Goal: Task Accomplishment & Management: Manage account settings

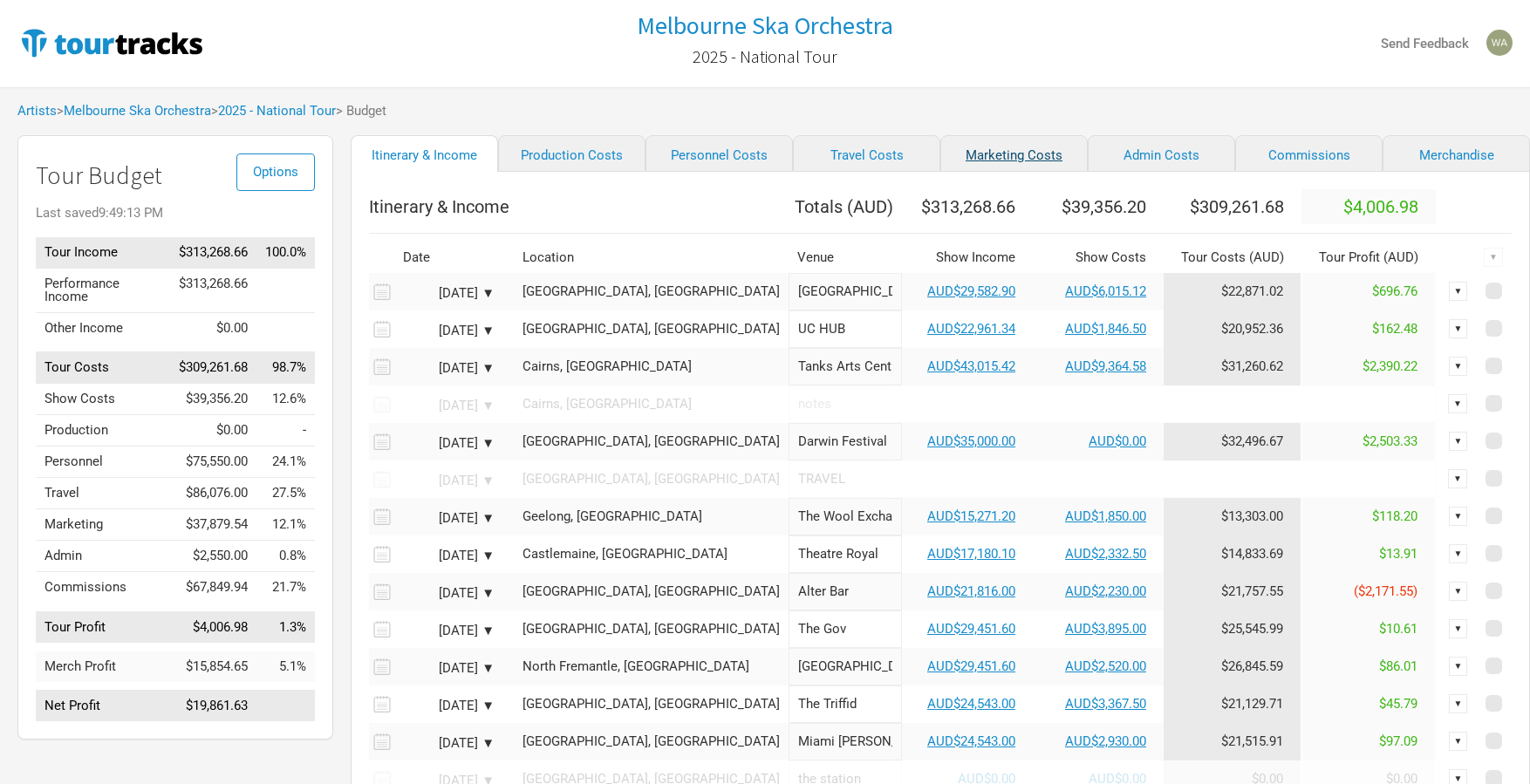
scroll to position [80, 0]
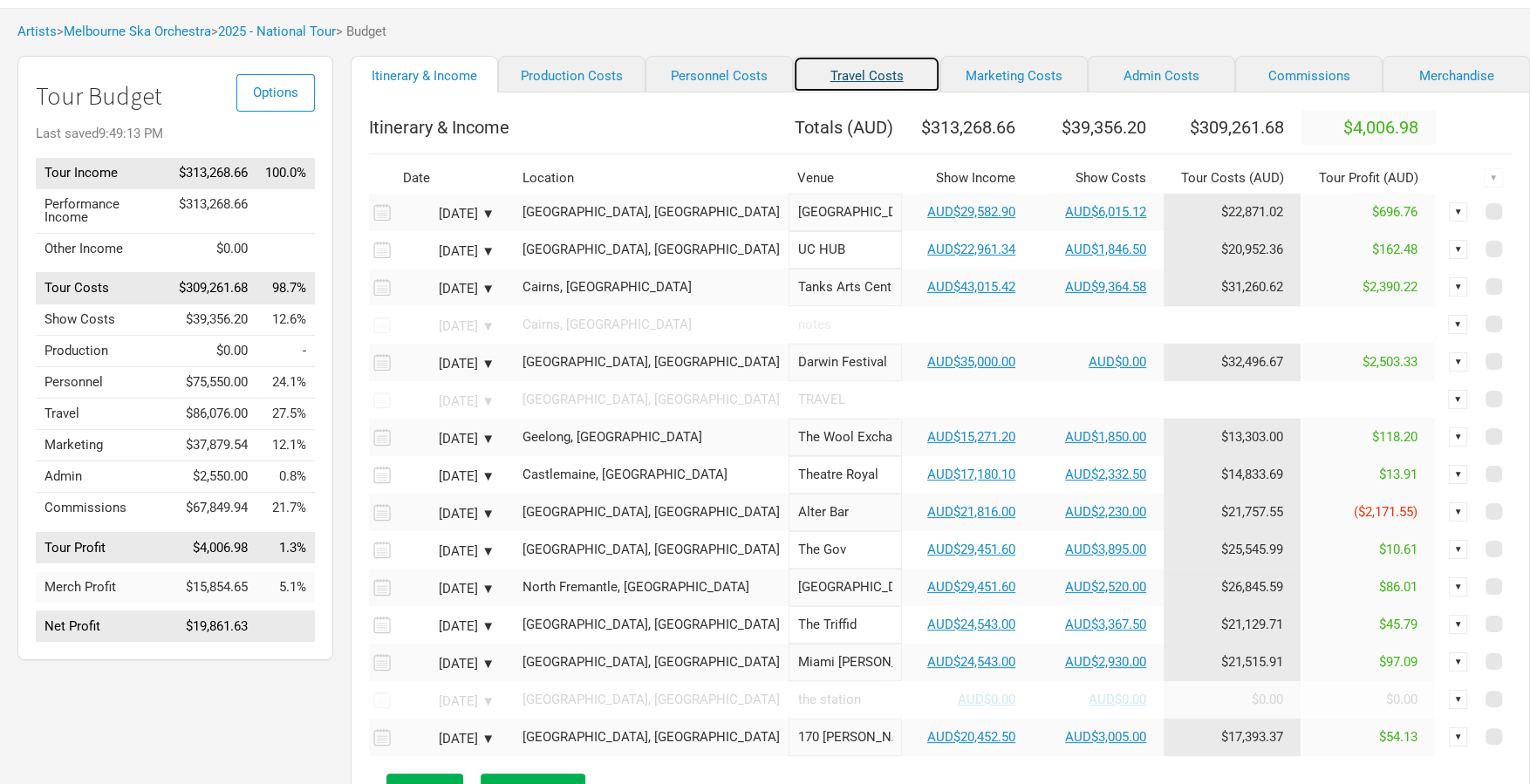
click at [827, 83] on link "Travel Costs" at bounding box center [867, 74] width 148 height 36
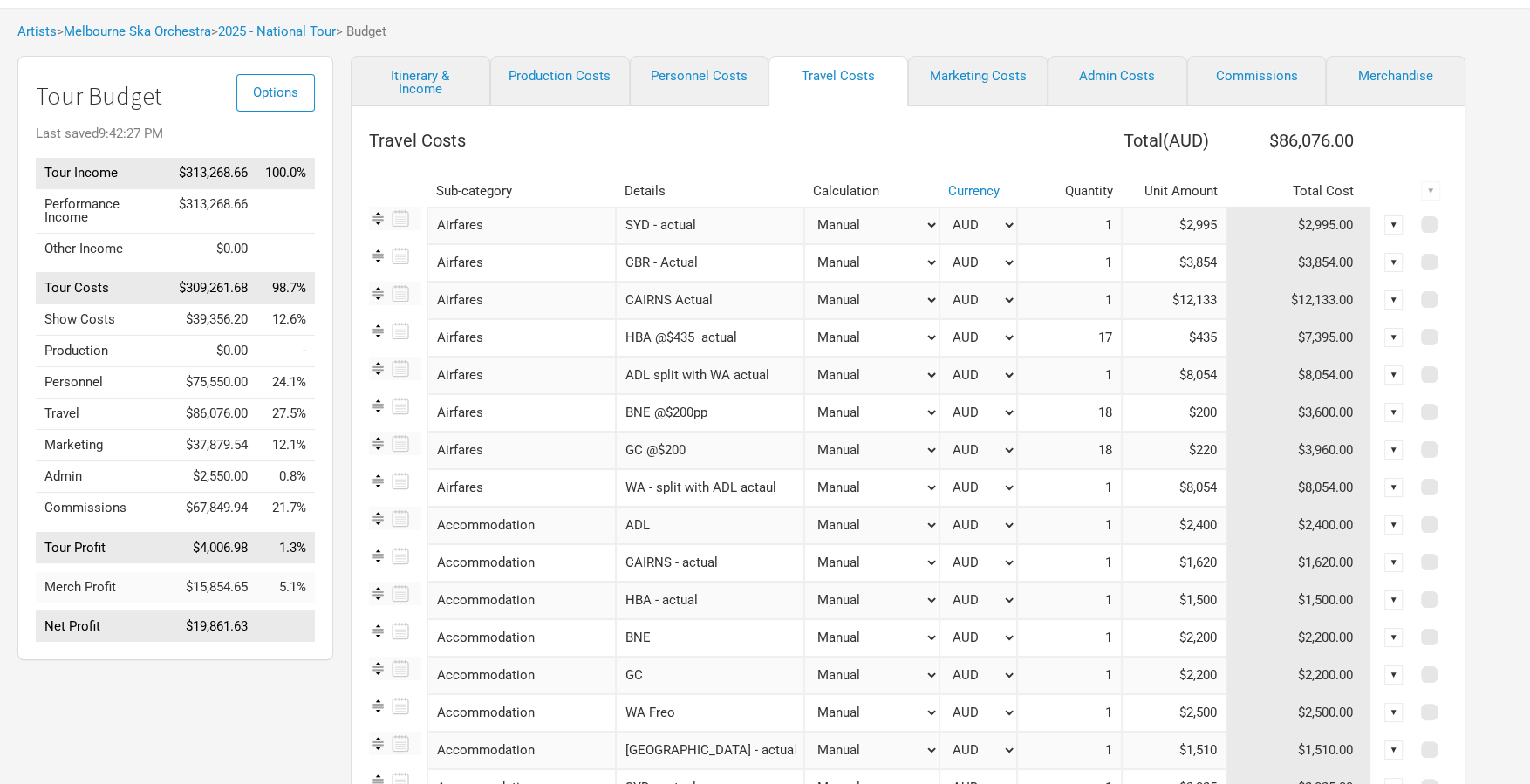
click at [684, 525] on input "ADL" at bounding box center [709, 525] width 188 height 37
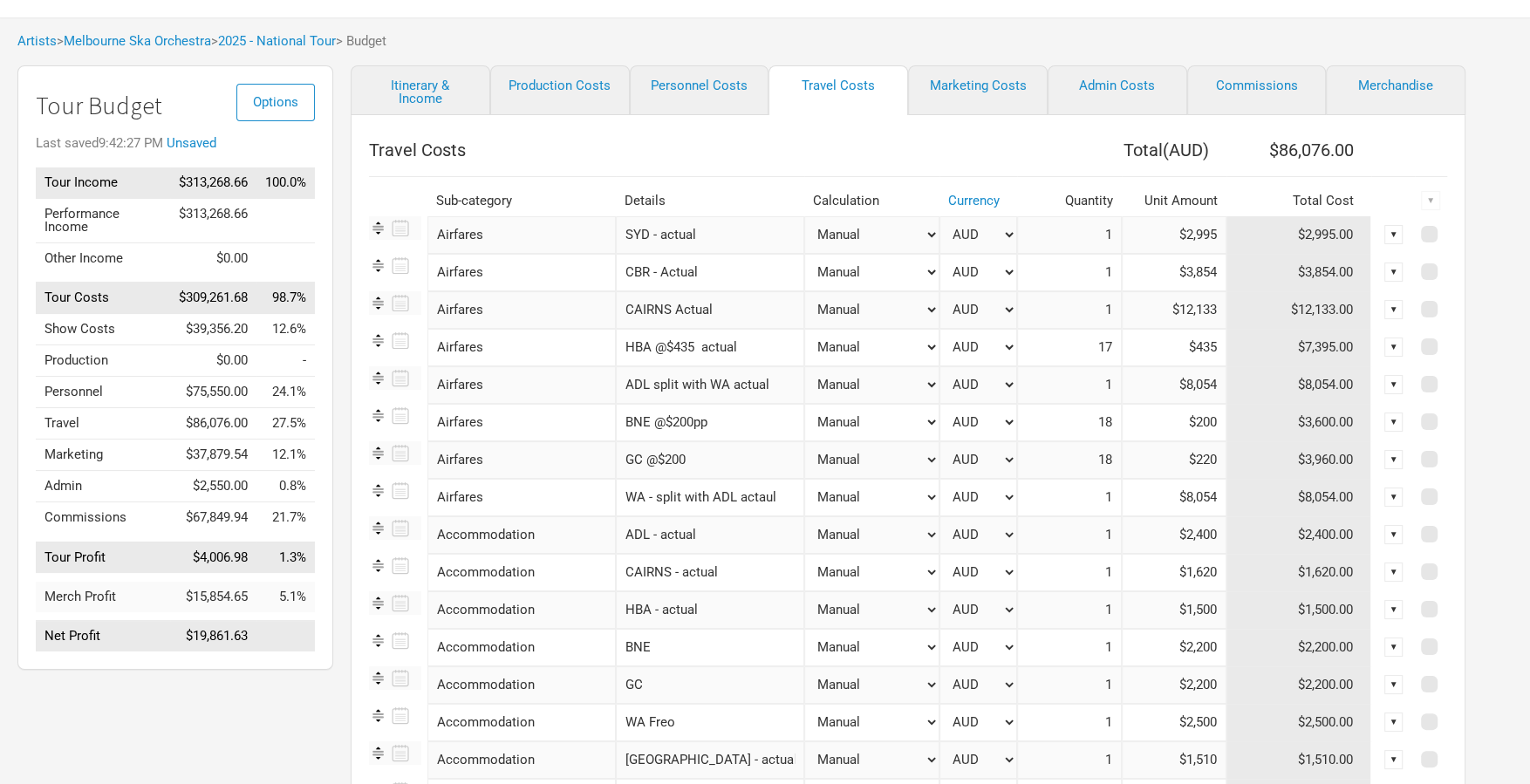
type input "ADL - actual"
click at [1185, 535] on input "$2,400" at bounding box center [1174, 535] width 104 height 37
drag, startPoint x: 1211, startPoint y: 532, endPoint x: 1114, endPoint y: 532, distance: 97.0
click at [1122, 532] on input "$2,400" at bounding box center [1174, 533] width 104 height 37
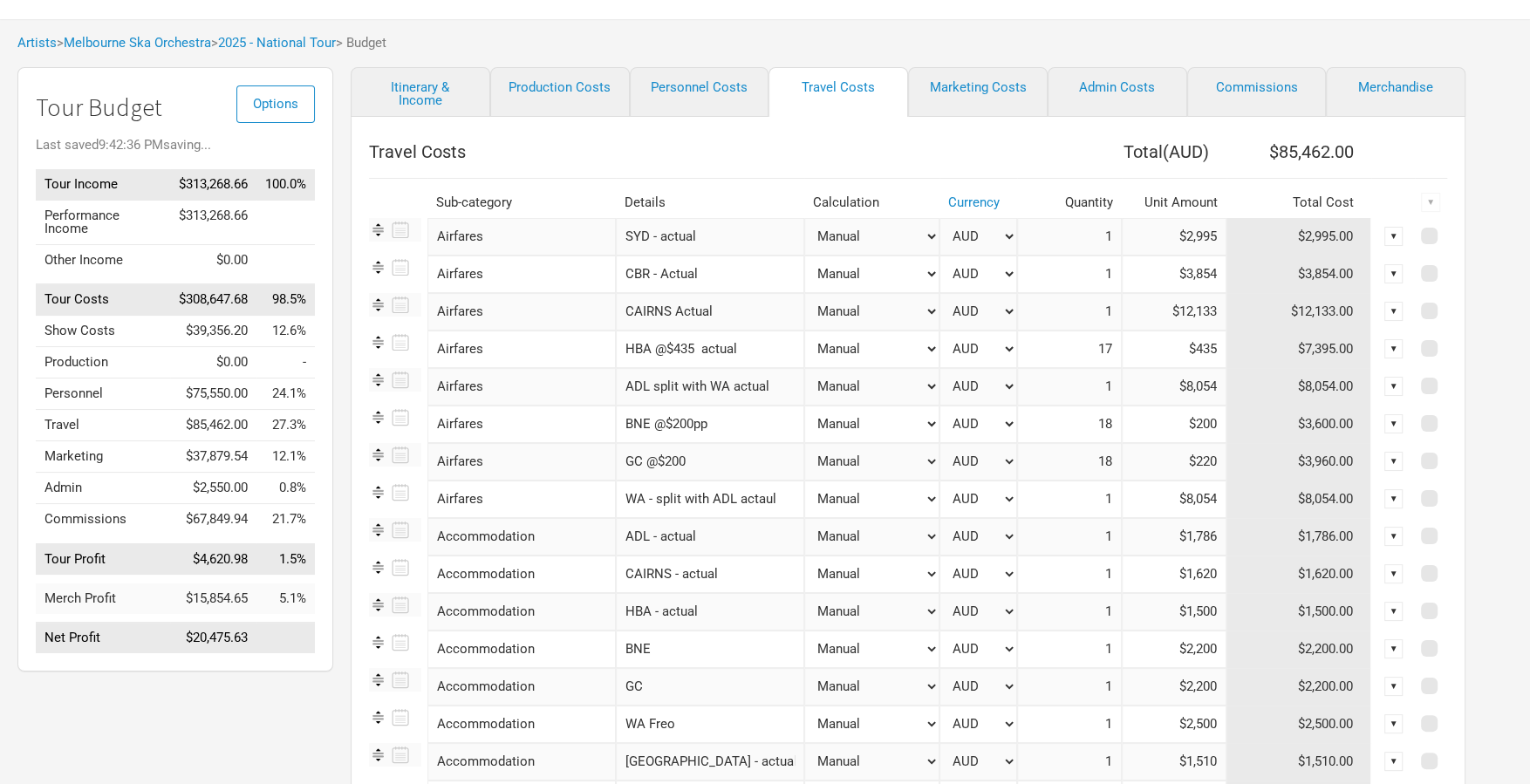
type input "$1,786"
click at [660, 651] on input "BNE" at bounding box center [709, 649] width 188 height 37
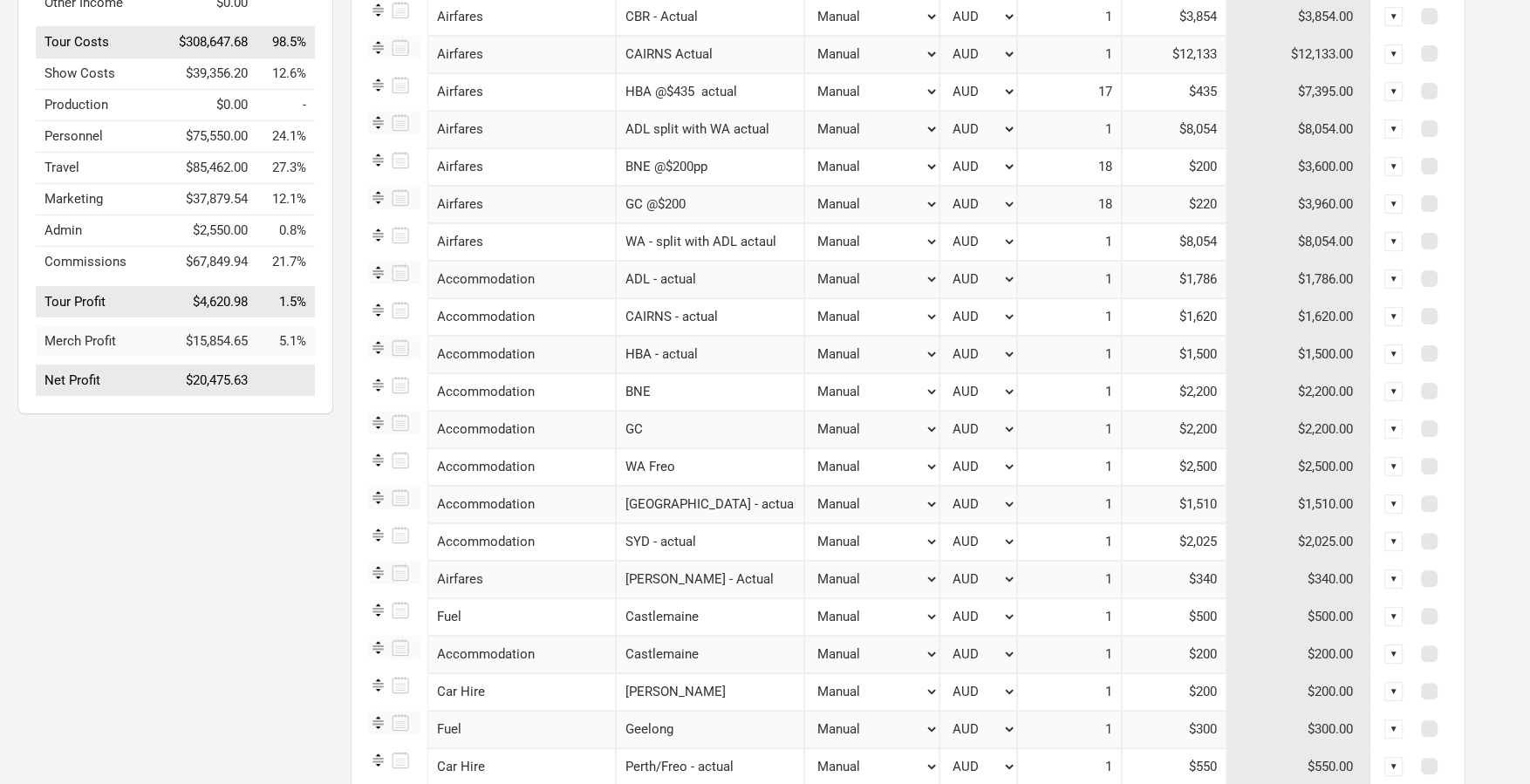
scroll to position [324, 0]
click at [713, 459] on input "WA Freo" at bounding box center [709, 468] width 188 height 37
type input "WA Freo"
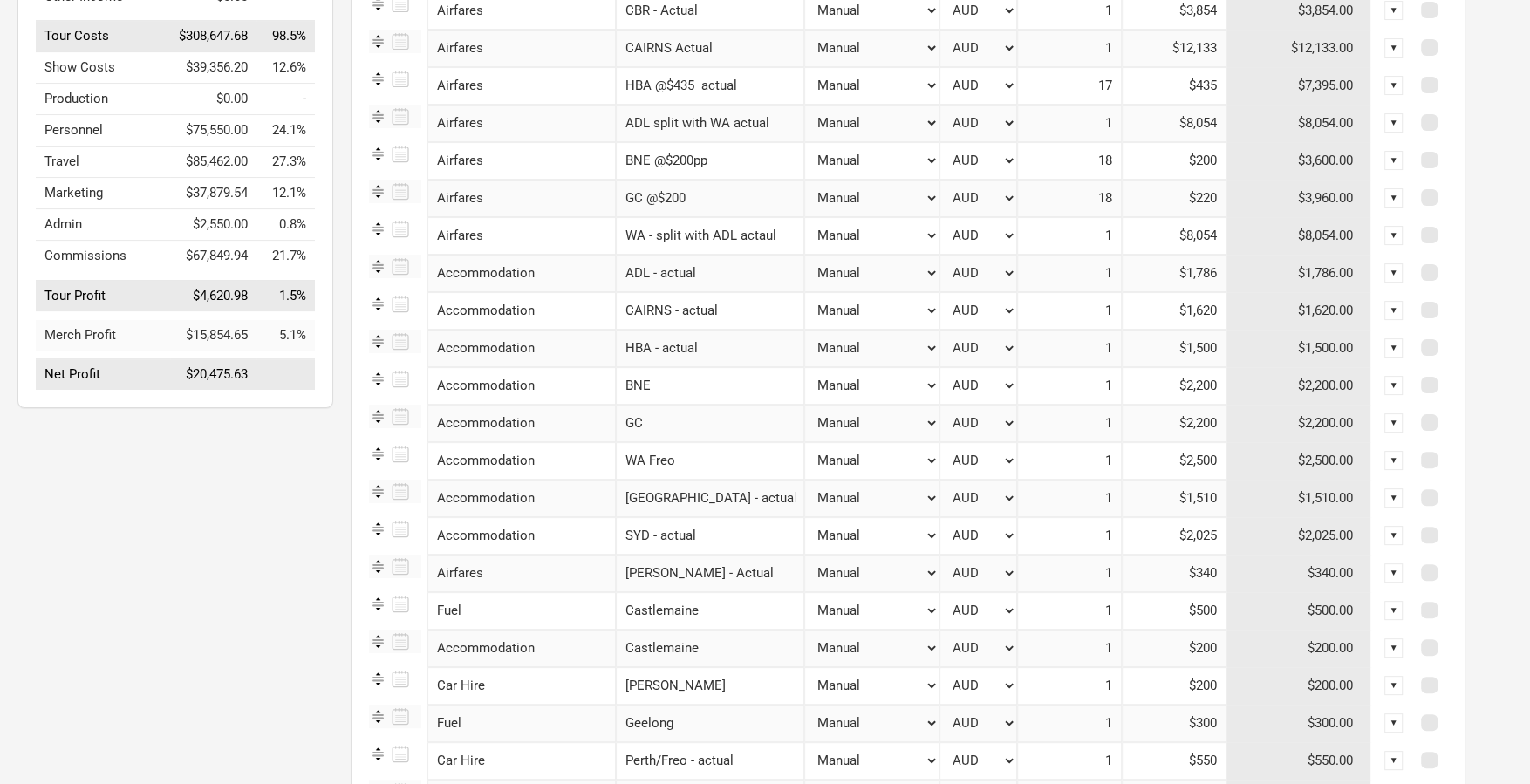
drag, startPoint x: 1213, startPoint y: 463, endPoint x: 1130, endPoint y: 464, distance: 83.0
click at [1130, 464] on input "$2,500" at bounding box center [1174, 460] width 104 height 37
type input "$14,291.1"
drag, startPoint x: 1211, startPoint y: 459, endPoint x: 1074, endPoint y: 461, distance: 137.0
click at [1075, 461] on tr "Accommodation 1 selection WA Freo Manual # of Shows # of Show Days # of Non-Sho…" at bounding box center [908, 460] width 1078 height 37
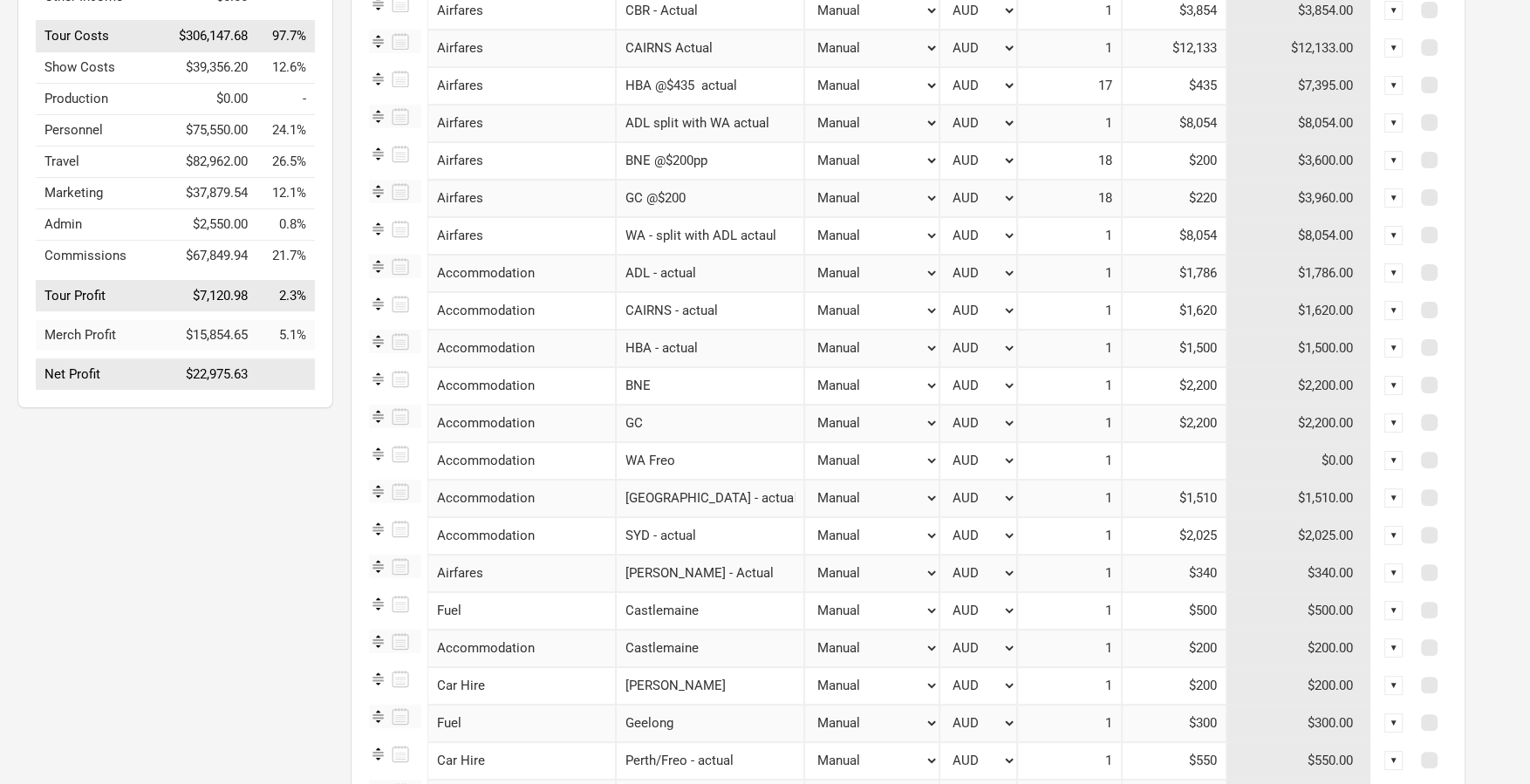
type input "$0"
type input "$1,300"
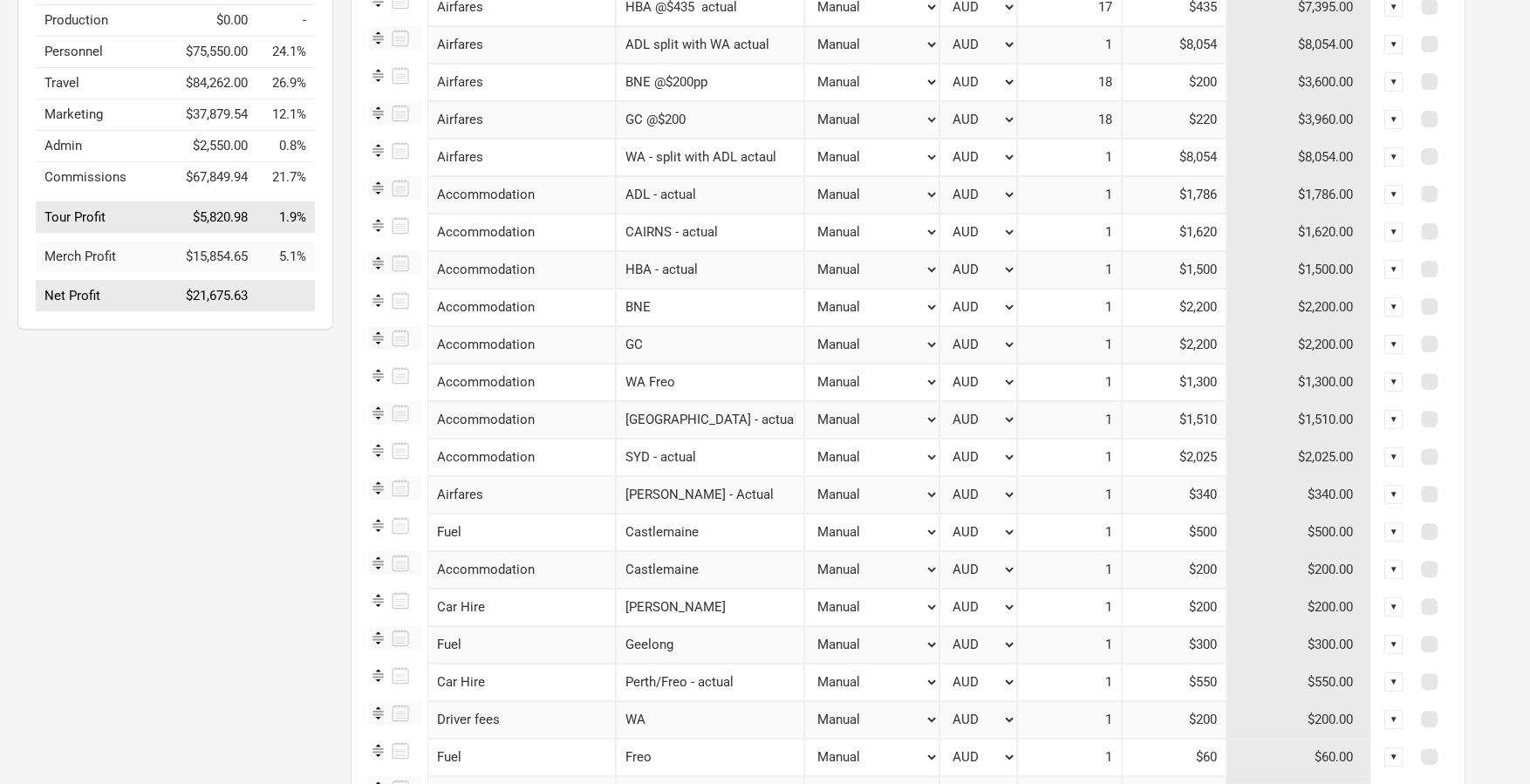
click at [764, 392] on input "WA Freo" at bounding box center [709, 383] width 188 height 37
type input "WA Freo - actual"
click at [175, 448] on div "Options Tour Budget Last saved 9:46:00 PM Unsaved Tour Income $313,268.66 100.0…" at bounding box center [166, 507] width 334 height 1562
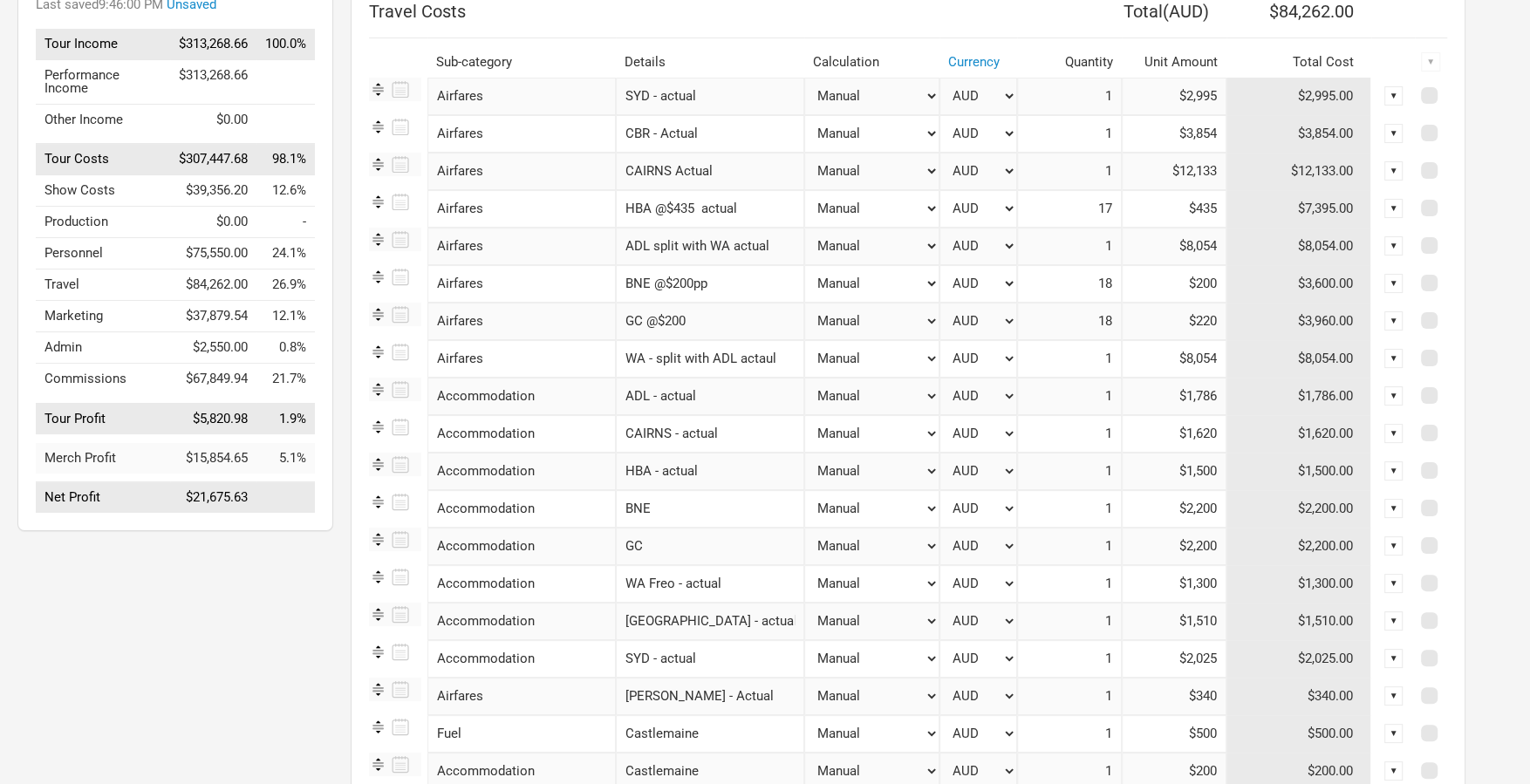
scroll to position [0, 0]
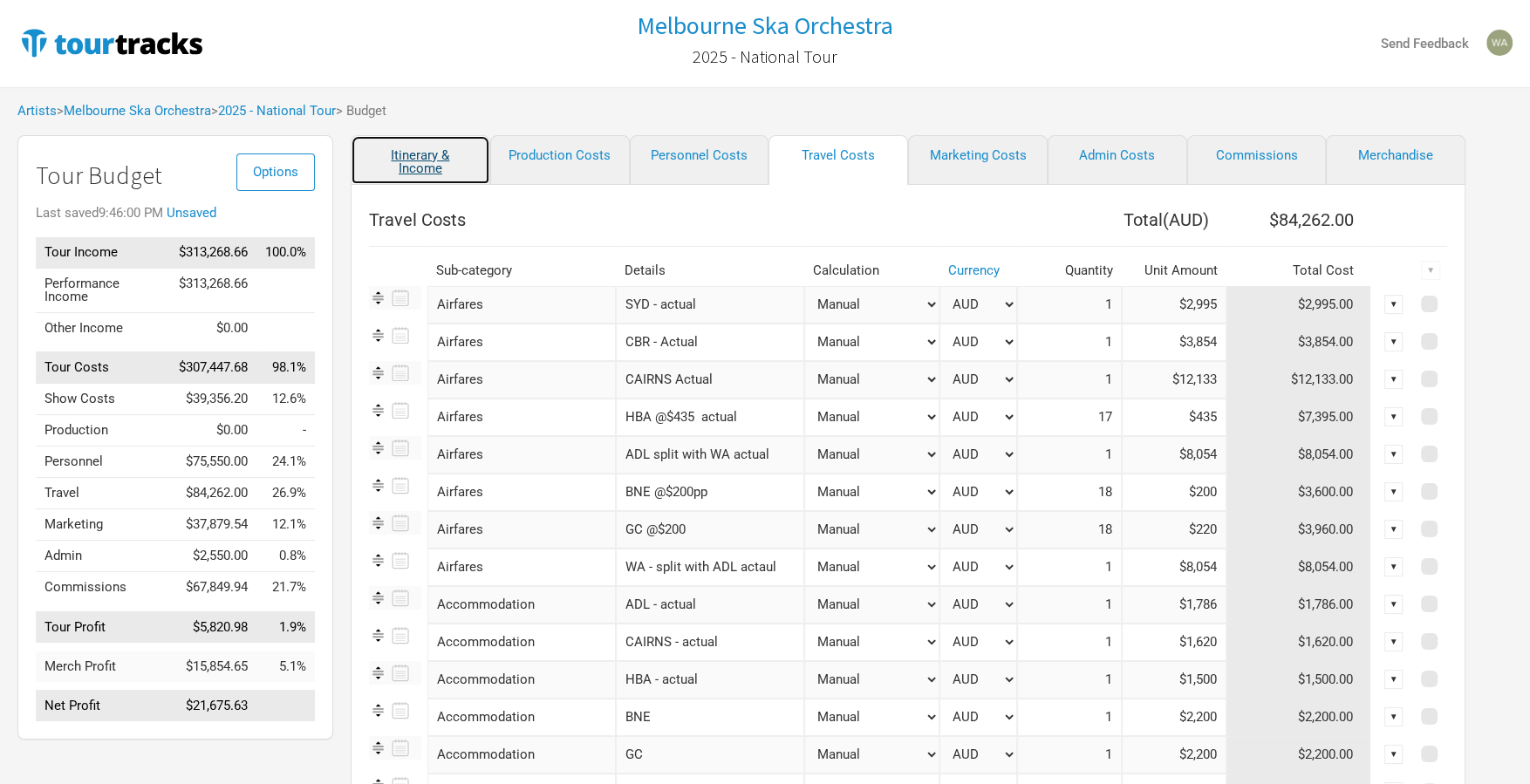
click at [409, 145] on link "Itinerary & Income" at bounding box center [420, 159] width 140 height 50
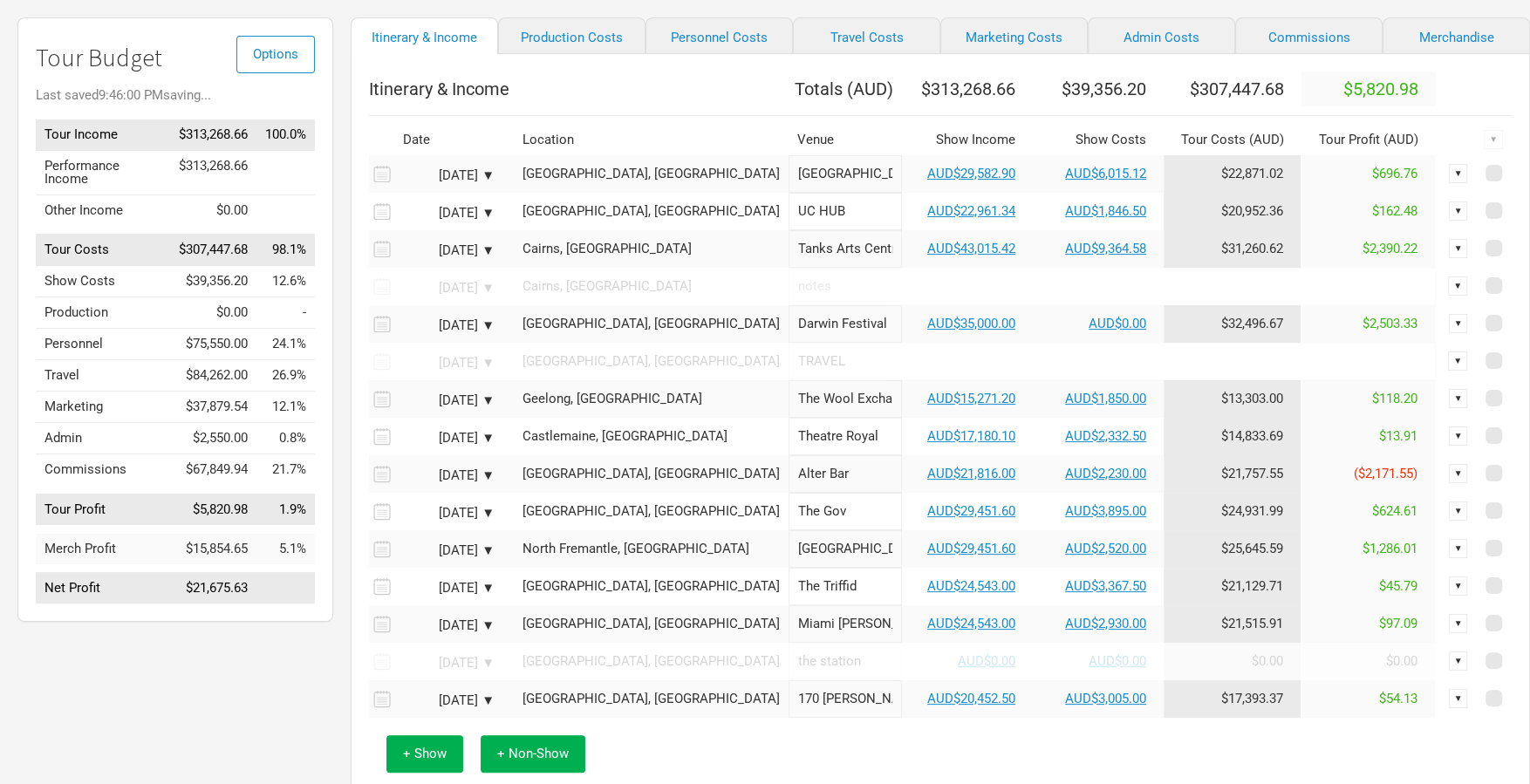
scroll to position [122, 0]
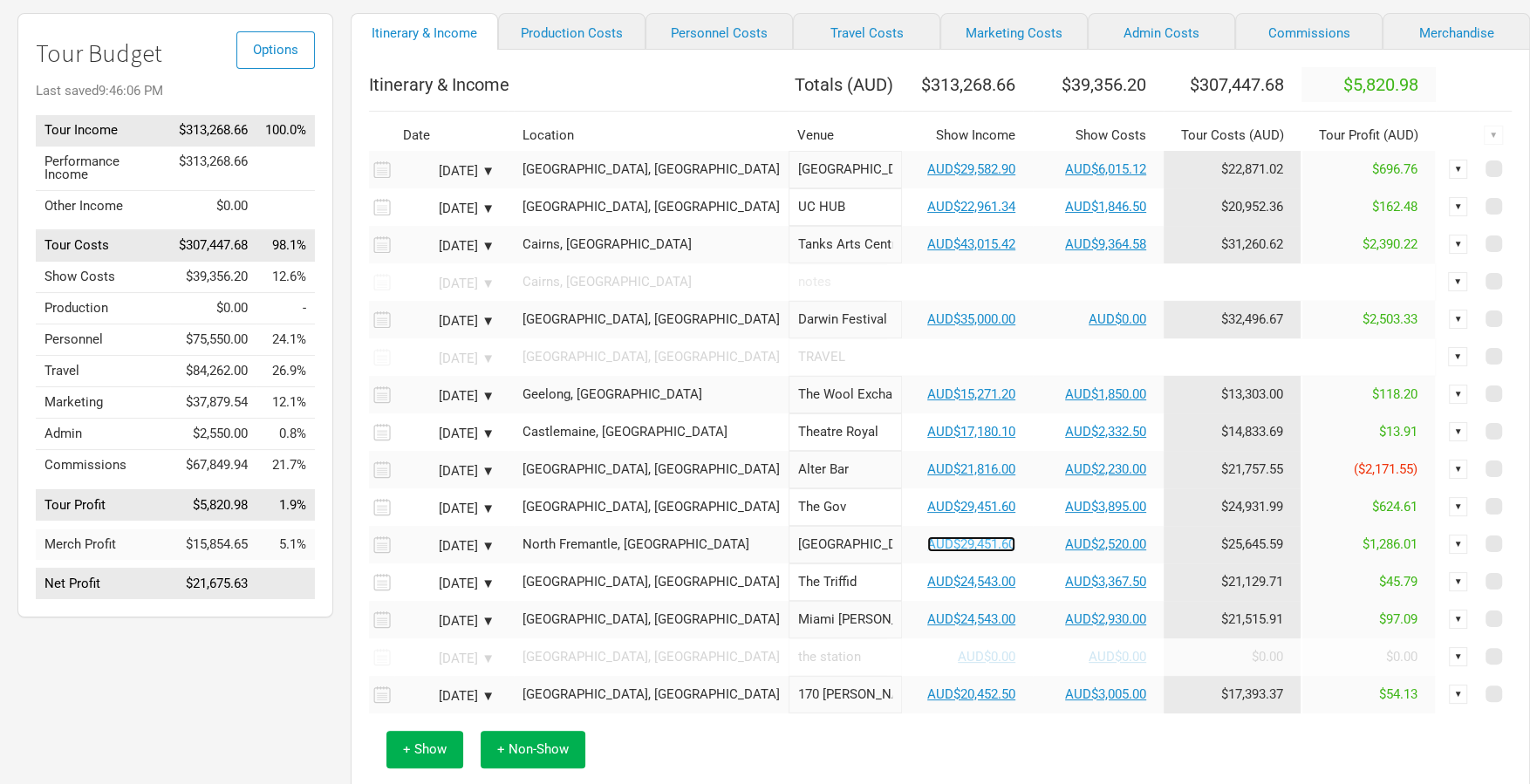
click at [927, 552] on link "AUD$29,451.60" at bounding box center [971, 544] width 89 height 16
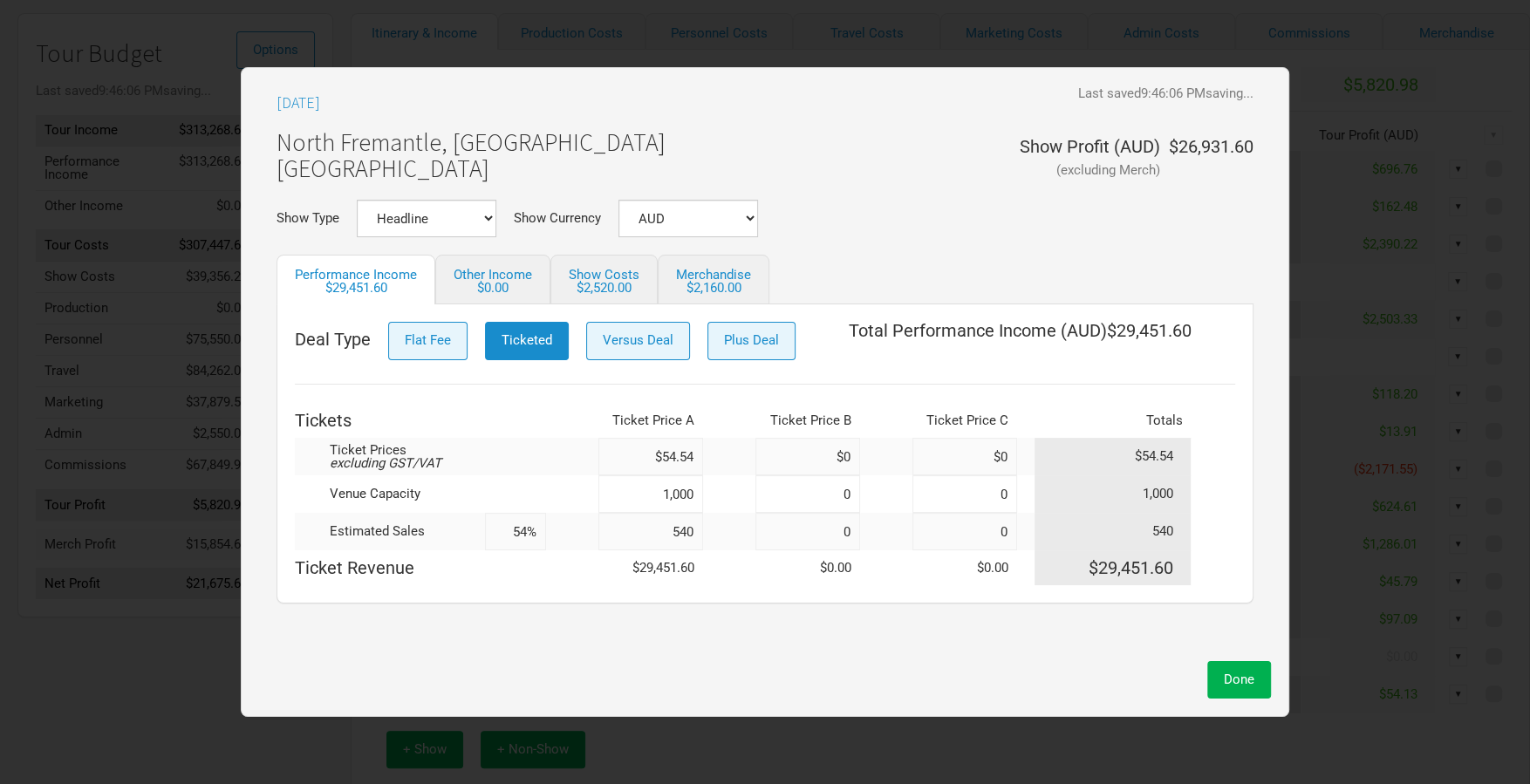
drag, startPoint x: 700, startPoint y: 528, endPoint x: 611, endPoint y: 526, distance: 89.0
click at [612, 526] on input "540" at bounding box center [650, 531] width 104 height 37
type input "530"
type input "53%"
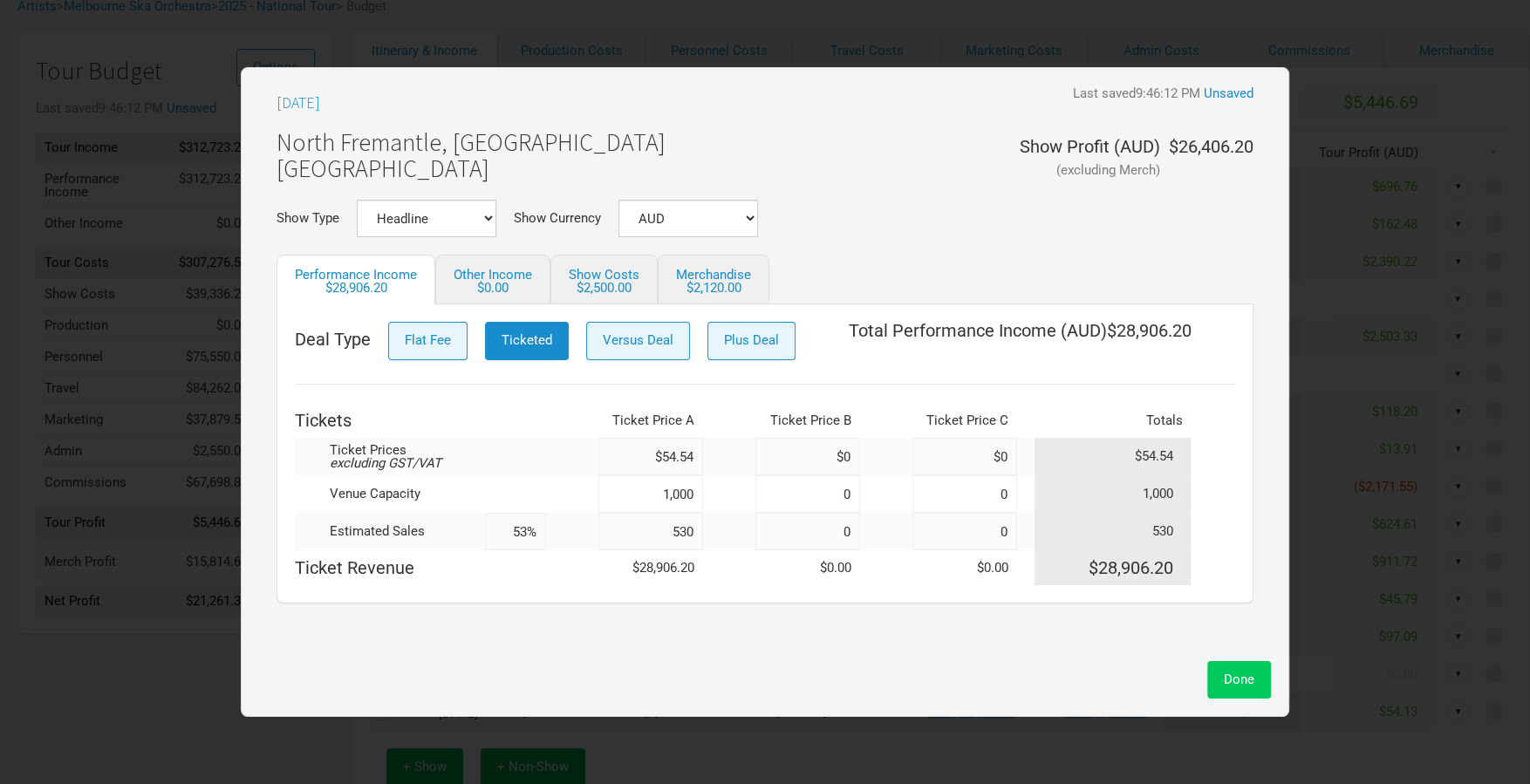
type input "530"
click at [1246, 678] on span "Done" at bounding box center [1239, 680] width 31 height 16
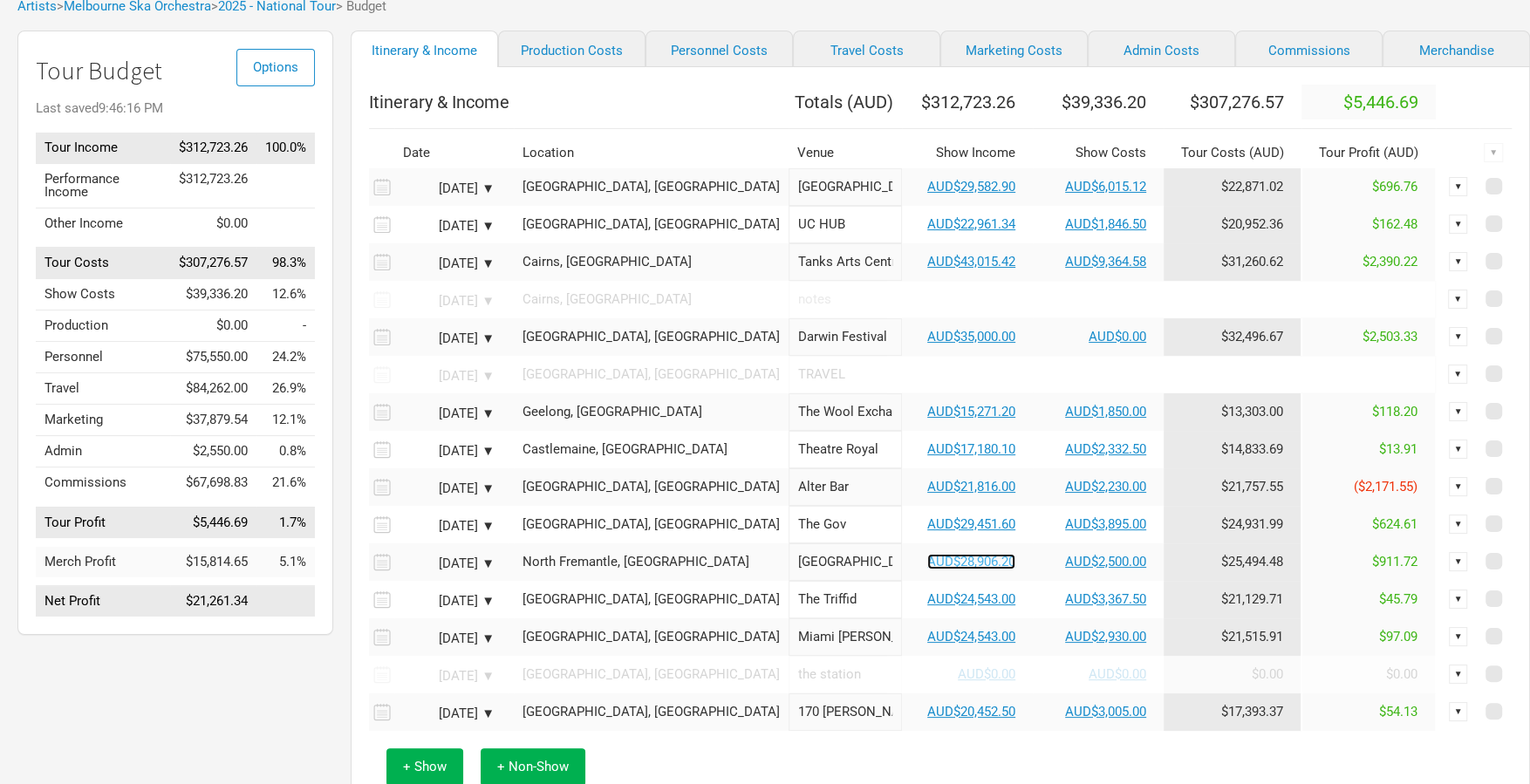
click at [927, 570] on link "AUD$28,906.20" at bounding box center [971, 562] width 89 height 16
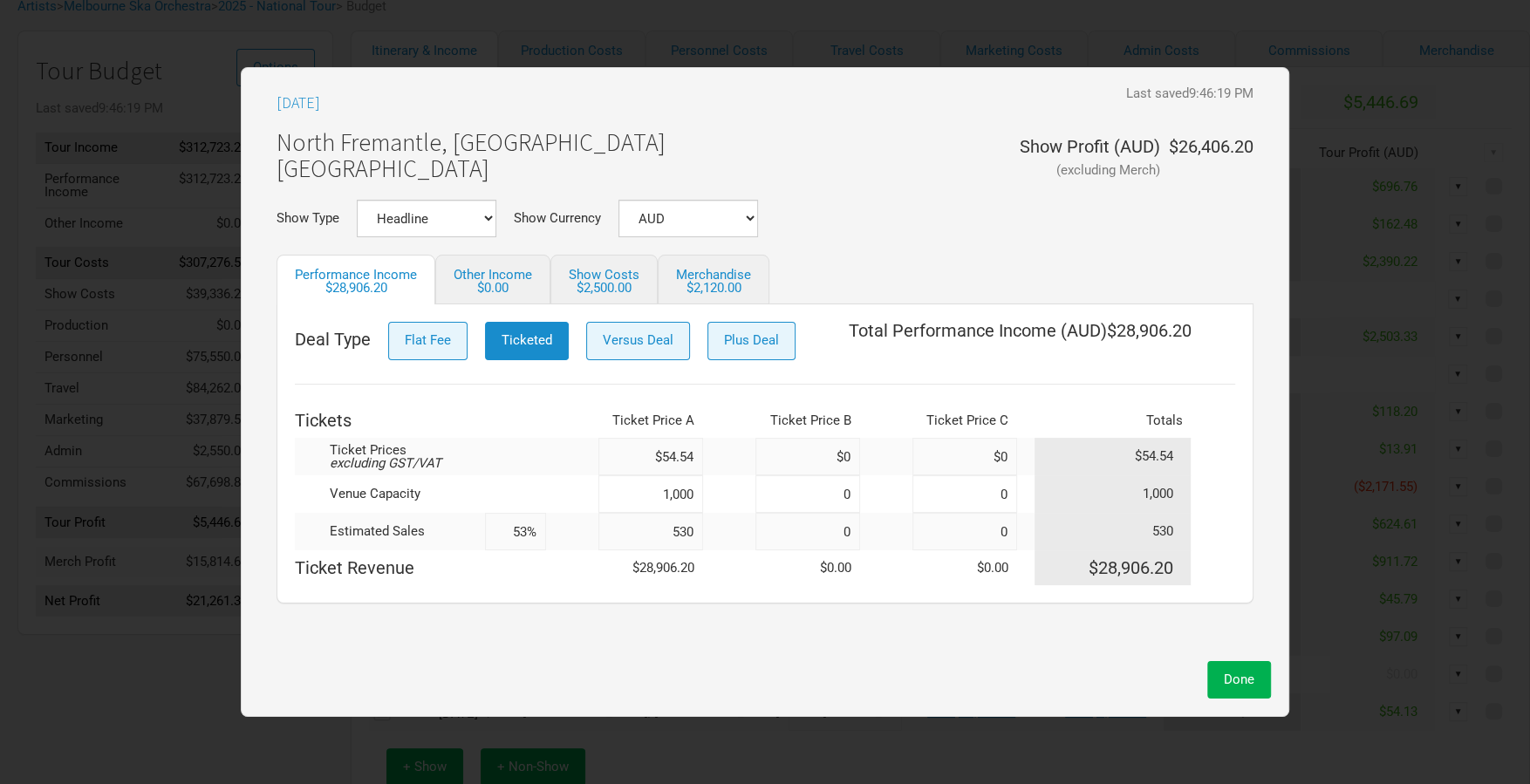
drag, startPoint x: 702, startPoint y: 533, endPoint x: 600, endPoint y: 525, distance: 102.3
click at [600, 525] on input "530" at bounding box center [650, 531] width 104 height 37
type input "520"
type input "52%"
type input "520"
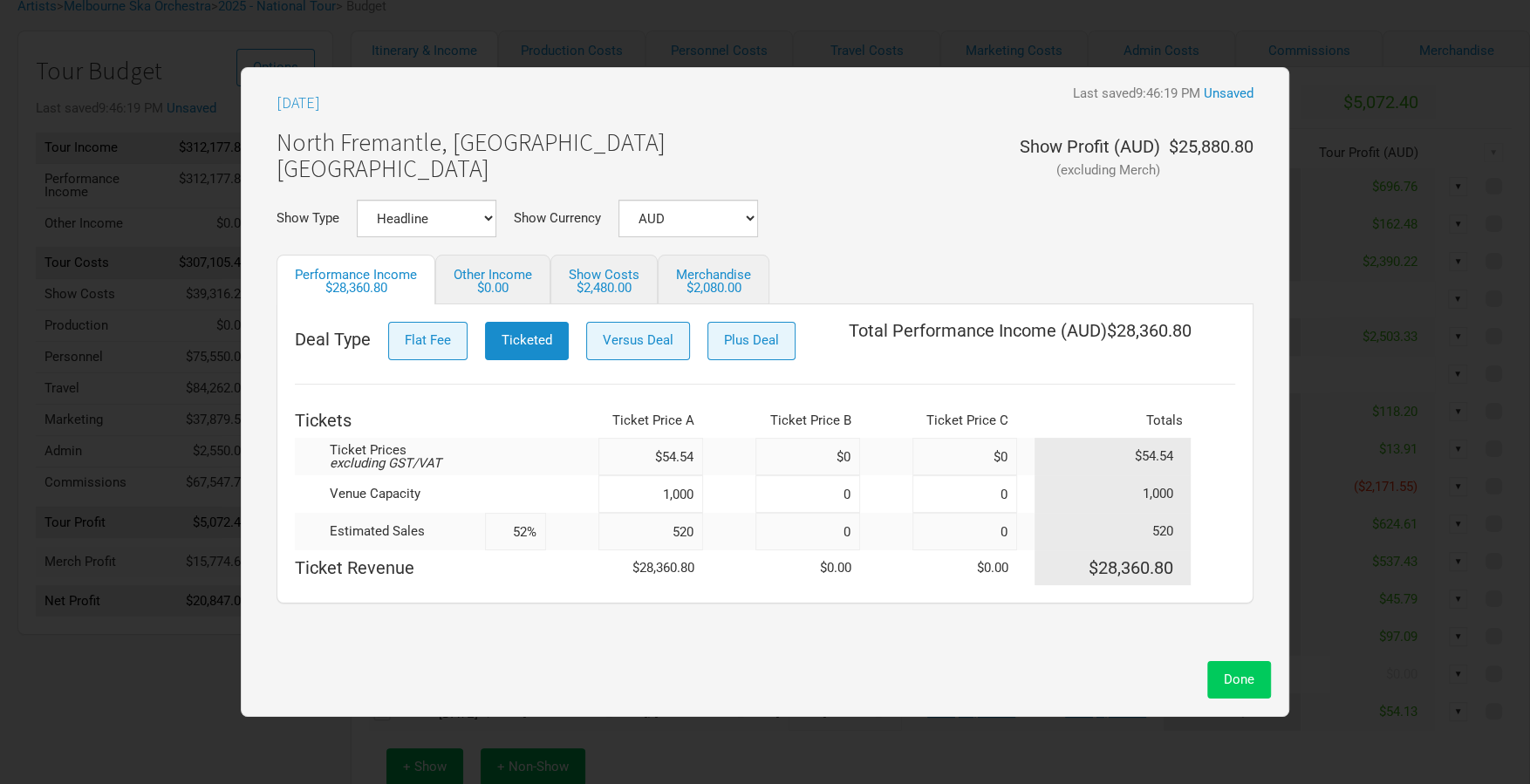
click at [1240, 675] on span "Done" at bounding box center [1239, 680] width 31 height 16
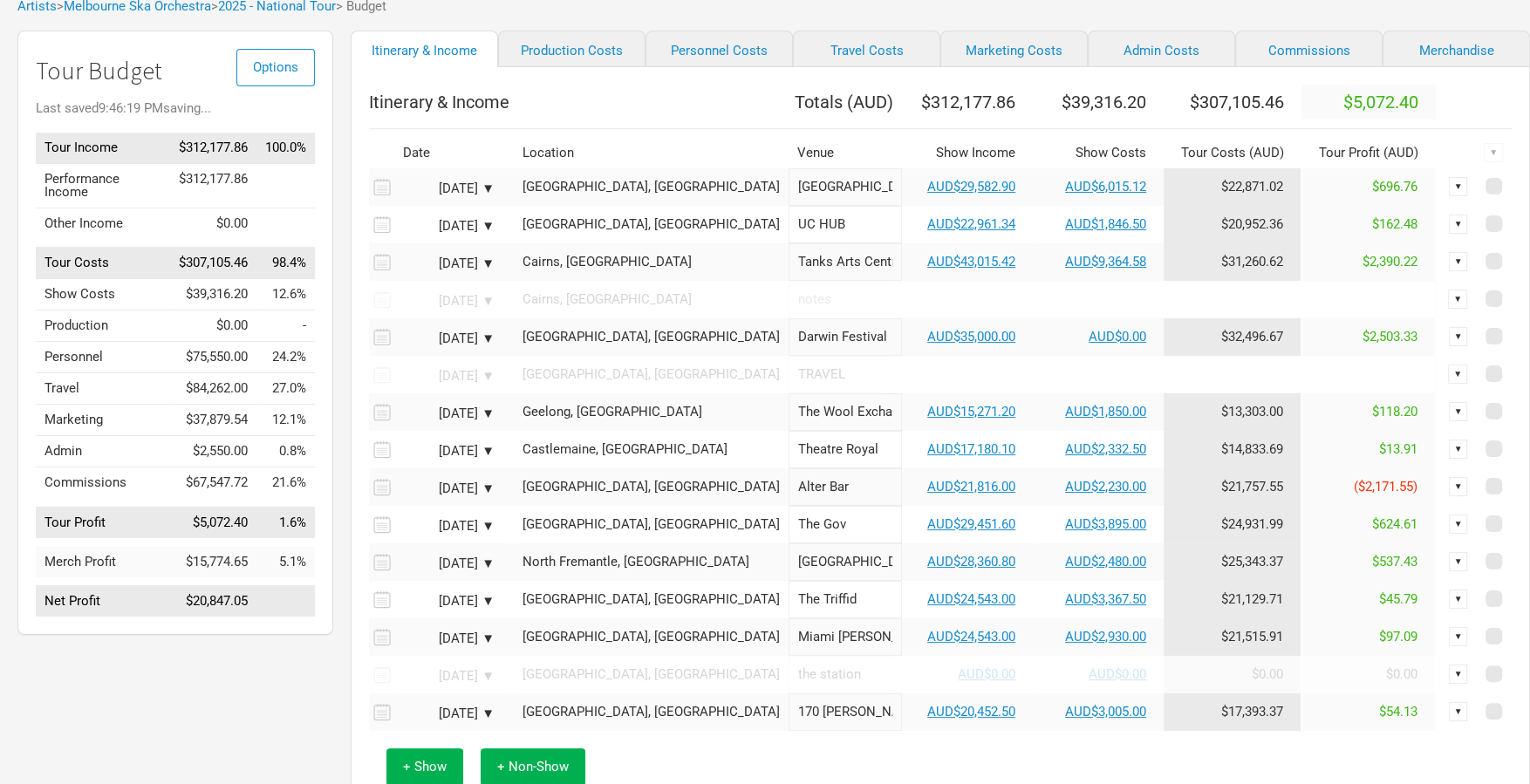
click at [931, 579] on td "AUD$28,360.80" at bounding box center [967, 562] width 131 height 37
click at [927, 570] on link "AUD$28,360.80" at bounding box center [971, 562] width 89 height 16
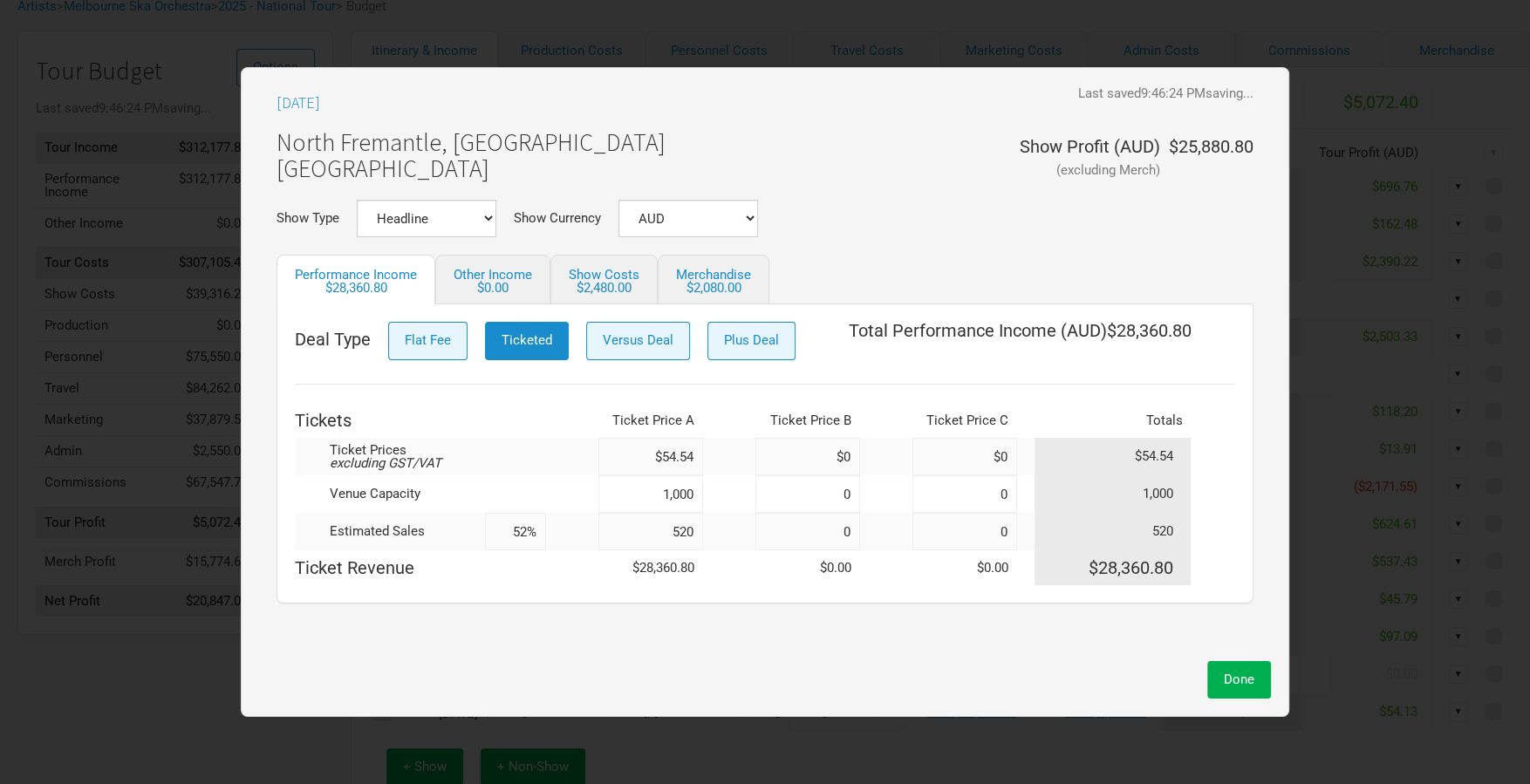
drag, startPoint x: 649, startPoint y: 524, endPoint x: 576, endPoint y: 521, distance: 73.1
click at [576, 521] on tr "Estimated Sales 52% 520 0 0 520" at bounding box center [765, 531] width 941 height 37
click at [703, 532] on input "520" at bounding box center [650, 531] width 104 height 37
drag, startPoint x: 678, startPoint y: 532, endPoint x: 626, endPoint y: 530, distance: 52.0
click at [626, 530] on input "520" at bounding box center [650, 531] width 104 height 37
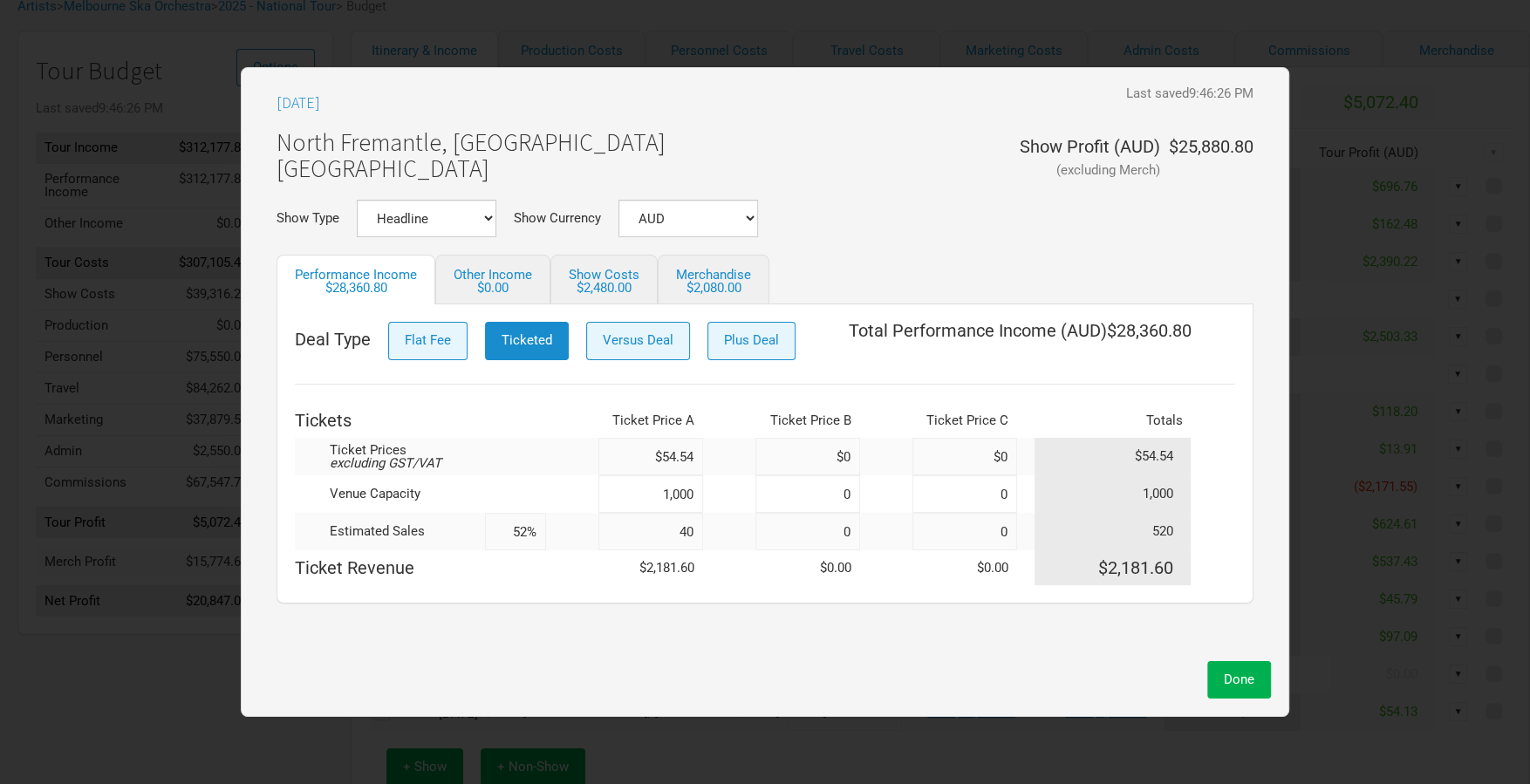
type input "400"
type input "40%"
type input "4"
type input "0%"
type input "500"
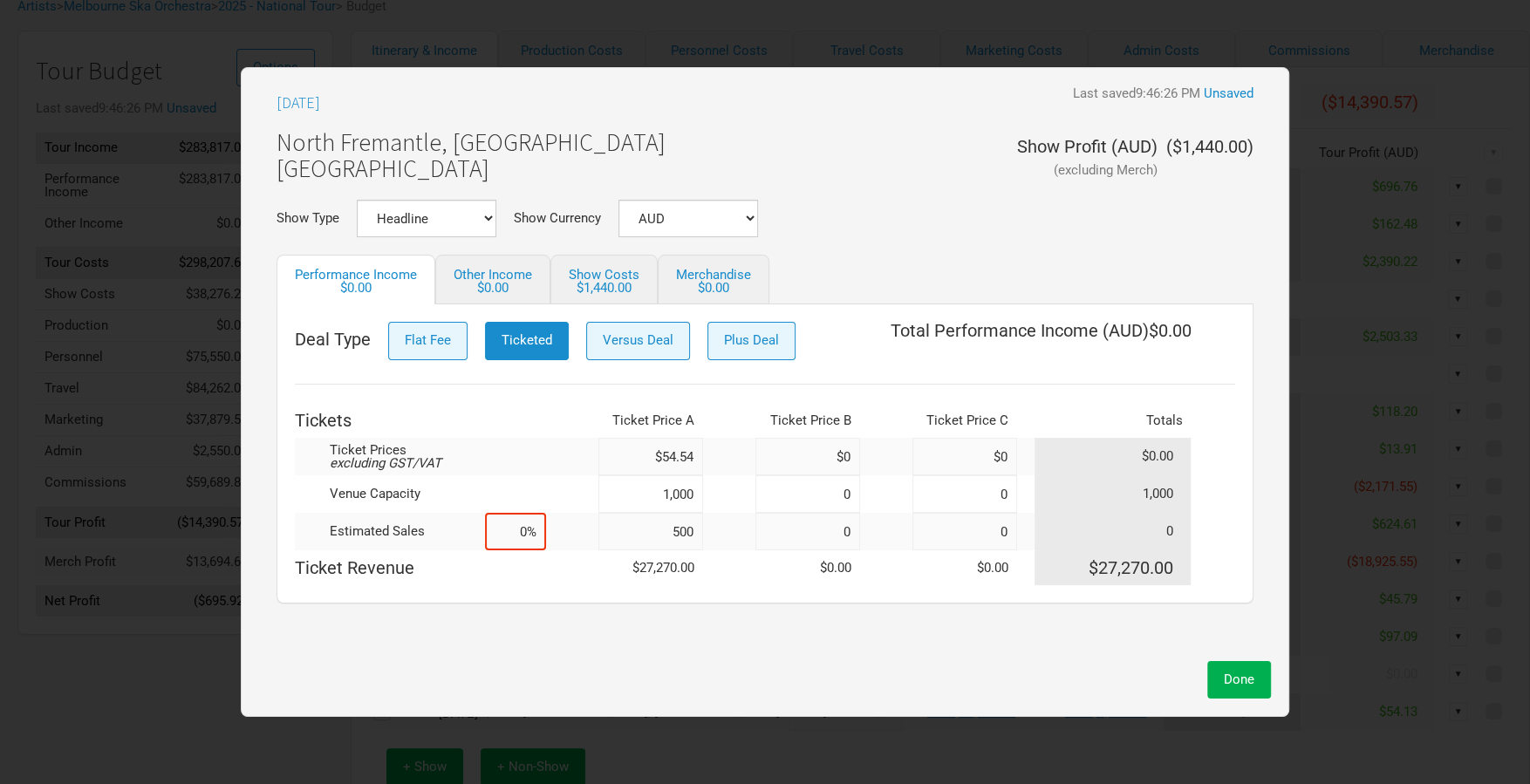
type input "50%"
type input "500"
click at [1248, 669] on button "Done" at bounding box center [1239, 680] width 64 height 37
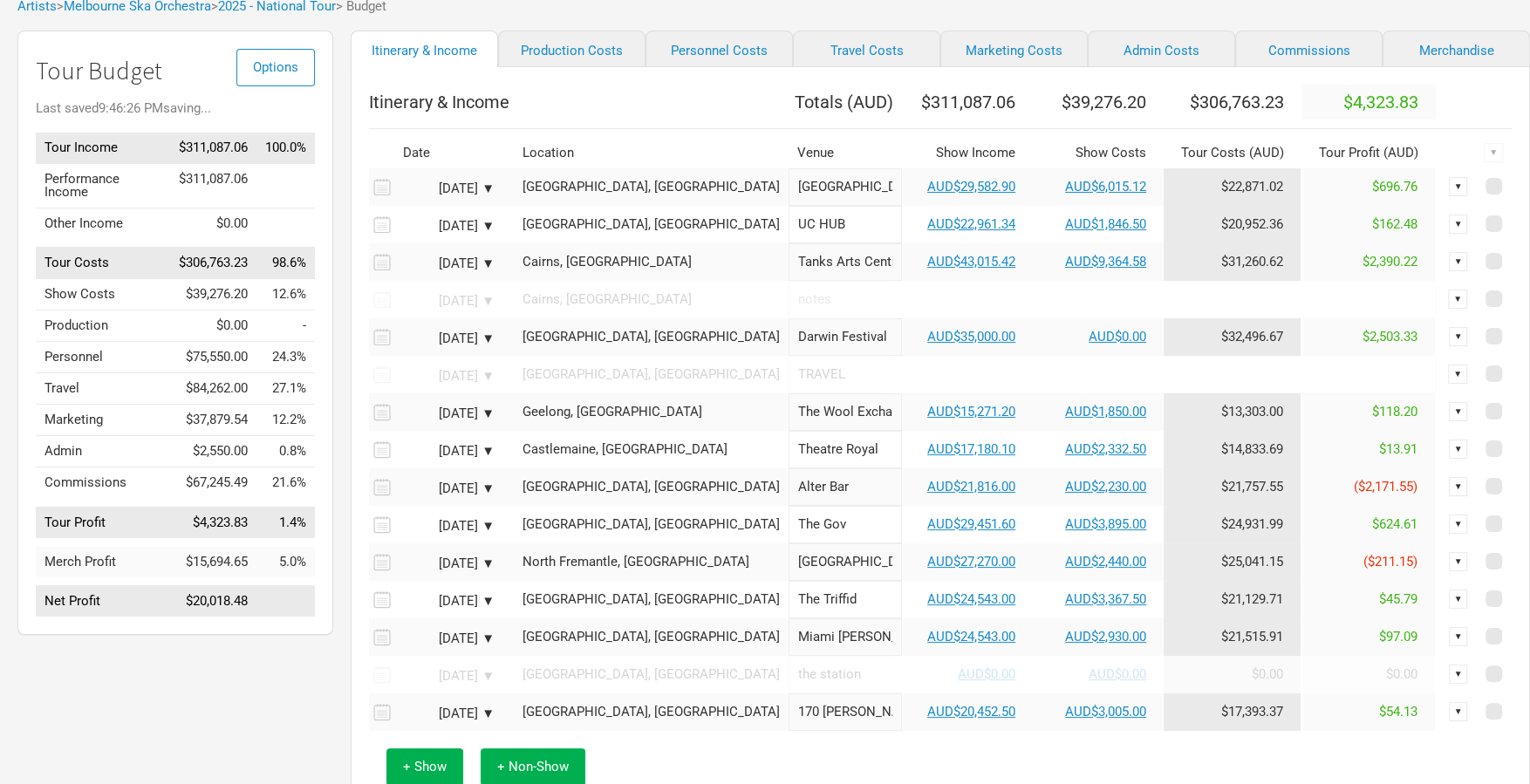
click at [942, 580] on td "AUD$27,270.00" at bounding box center [967, 562] width 131 height 37
click at [941, 570] on link "AUD$27,270.00" at bounding box center [971, 562] width 89 height 16
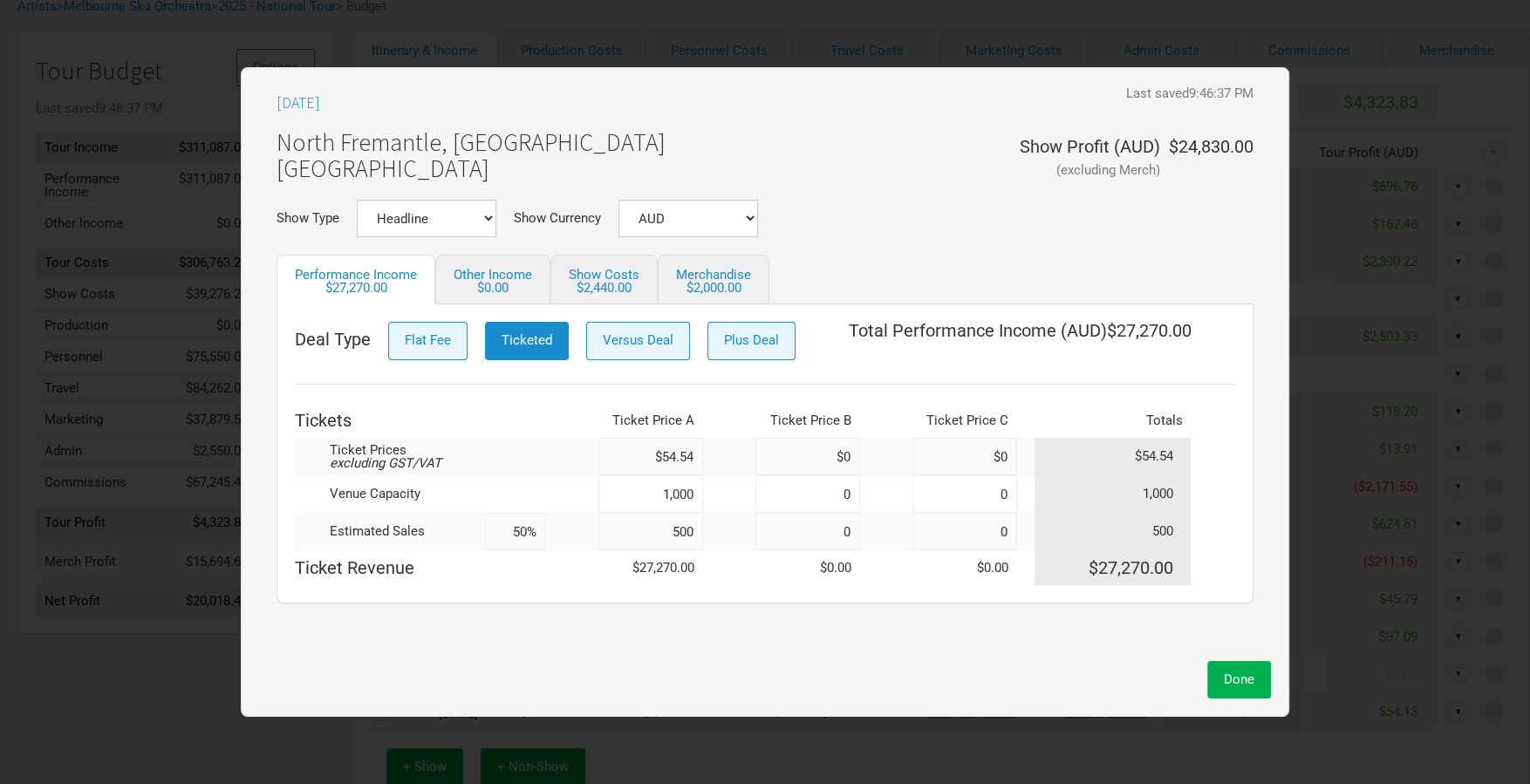
click at [698, 530] on input "500" at bounding box center [650, 531] width 104 height 37
type input "5,045"
type input "505%"
type input "50"
type input "5%"
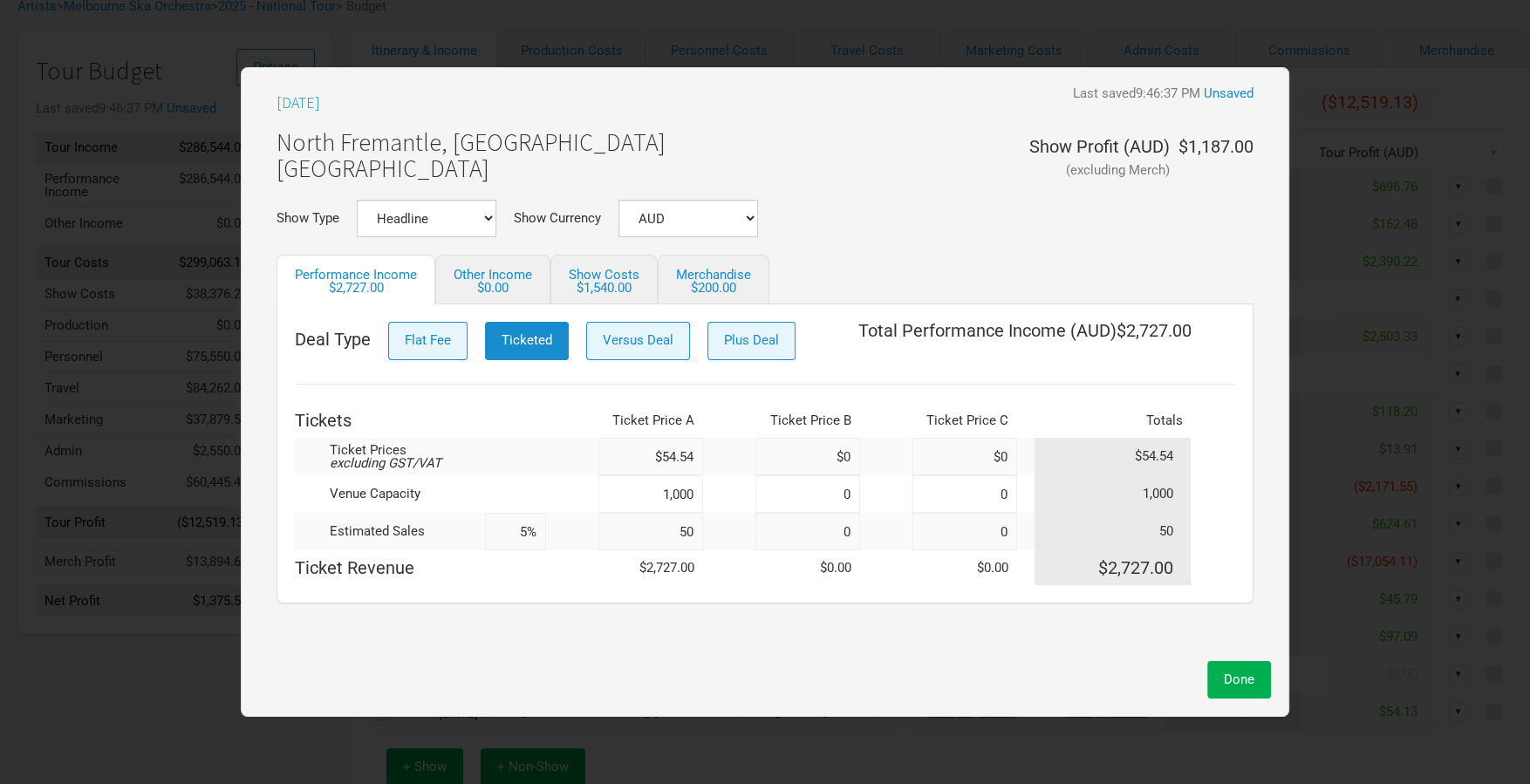
type input "505"
type input "51%"
type input "505"
click at [1238, 676] on span "Done" at bounding box center [1239, 680] width 31 height 16
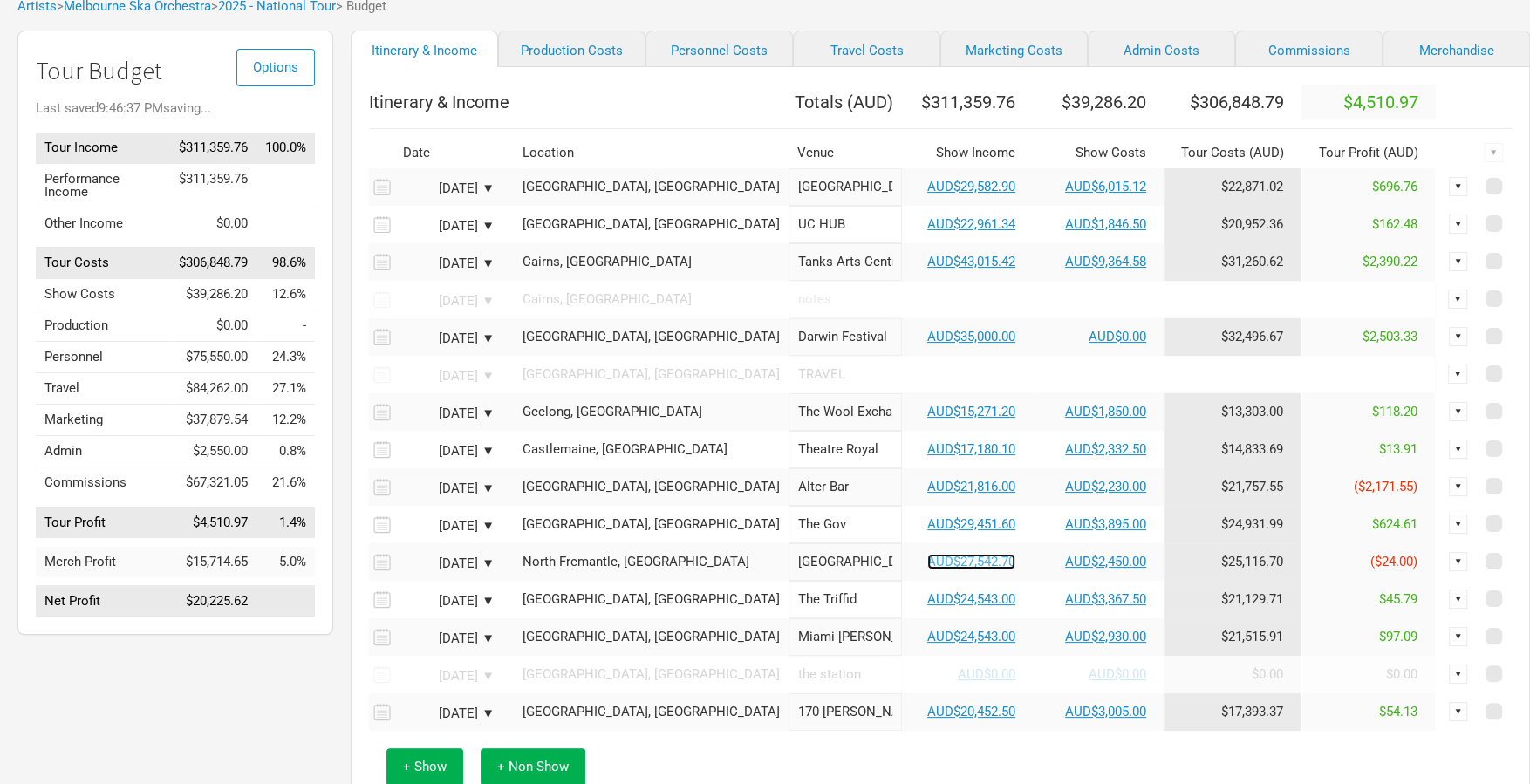
click at [927, 570] on link "AUD$27,542.70" at bounding box center [971, 562] width 89 height 16
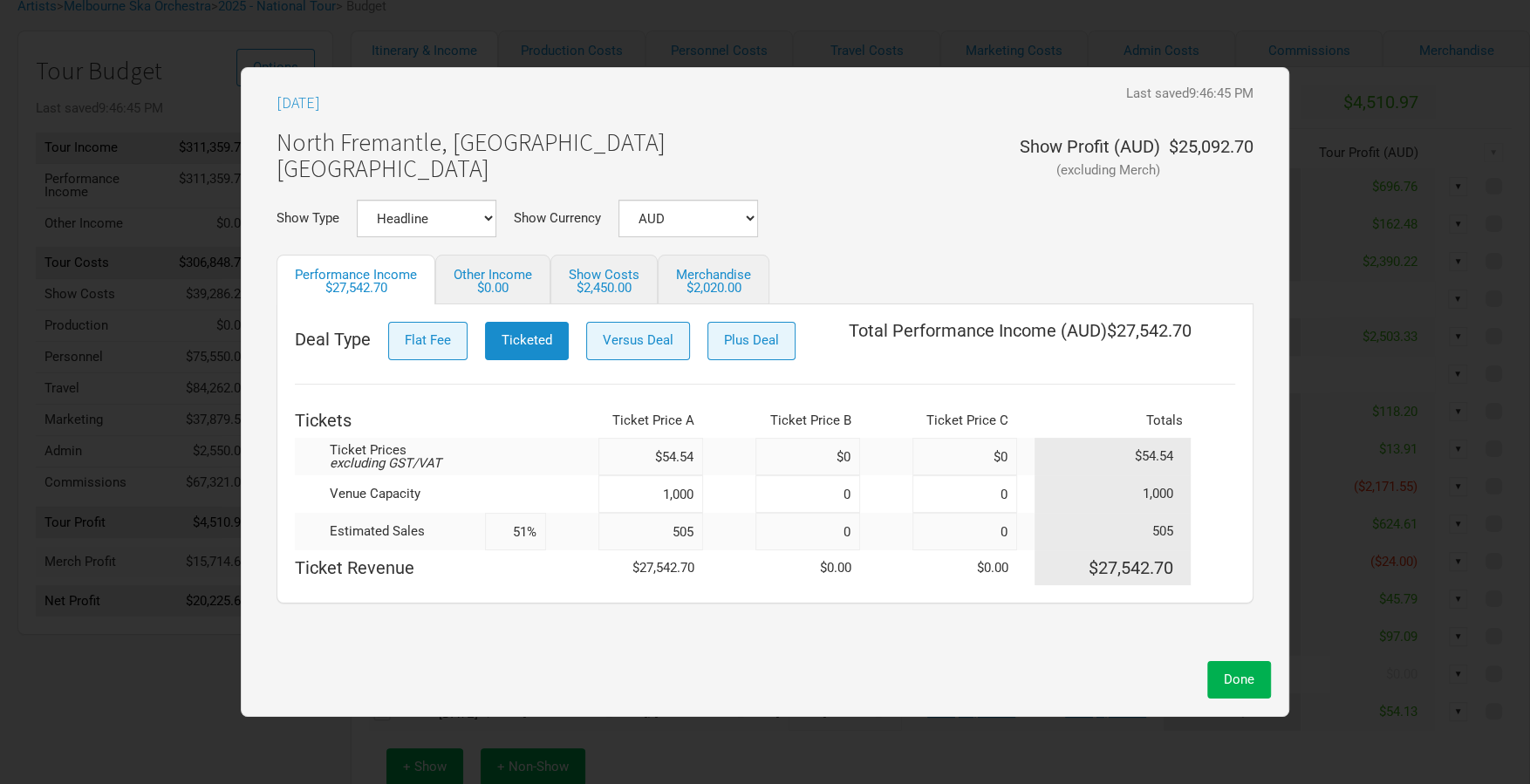
drag, startPoint x: 697, startPoint y: 525, endPoint x: 680, endPoint y: 526, distance: 17.0
click at [680, 526] on input "505" at bounding box center [650, 531] width 104 height 37
type input "510"
click at [1258, 681] on button "Done" at bounding box center [1239, 680] width 64 height 37
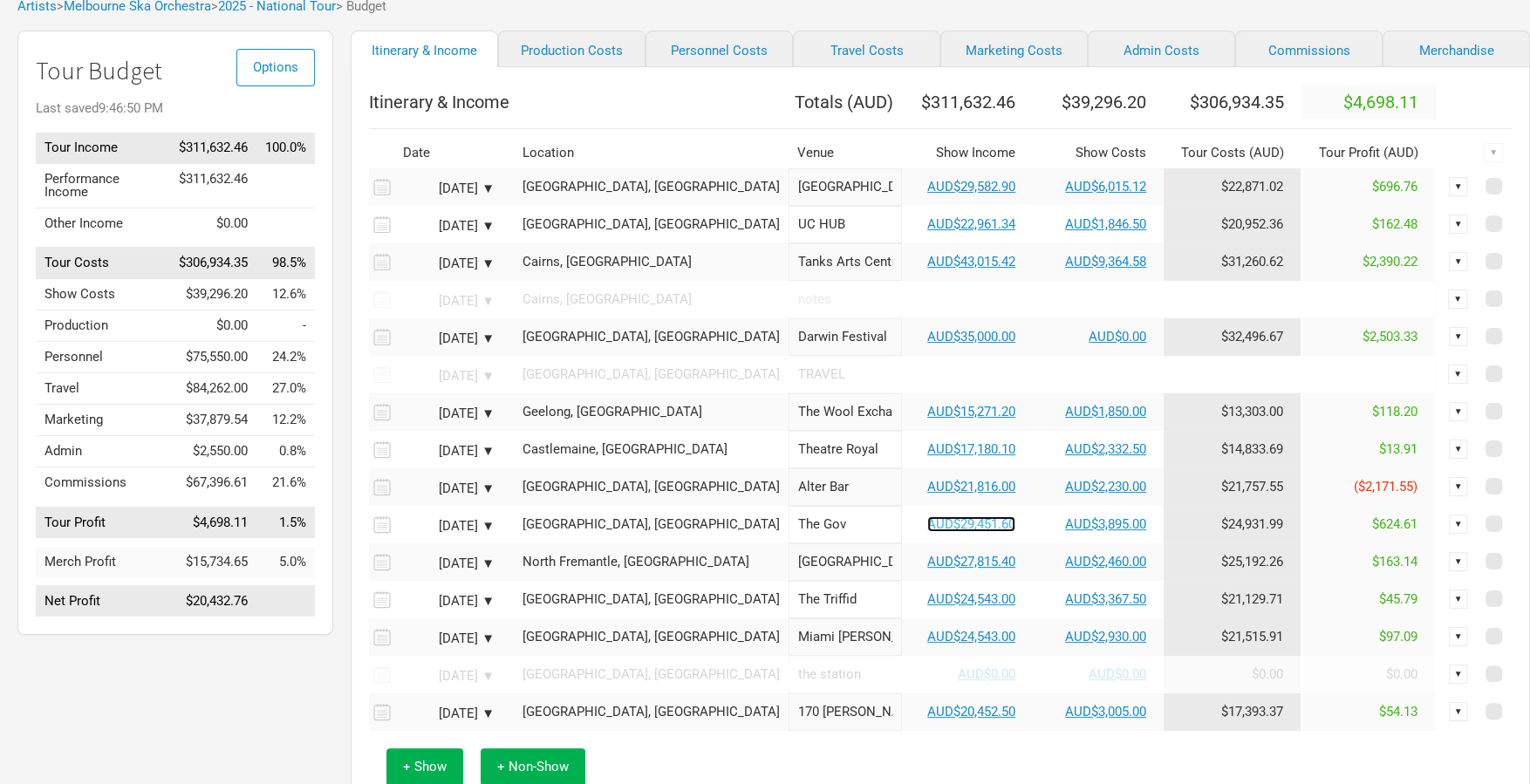
click at [927, 532] on link "AUD$29,451.60" at bounding box center [971, 524] width 89 height 16
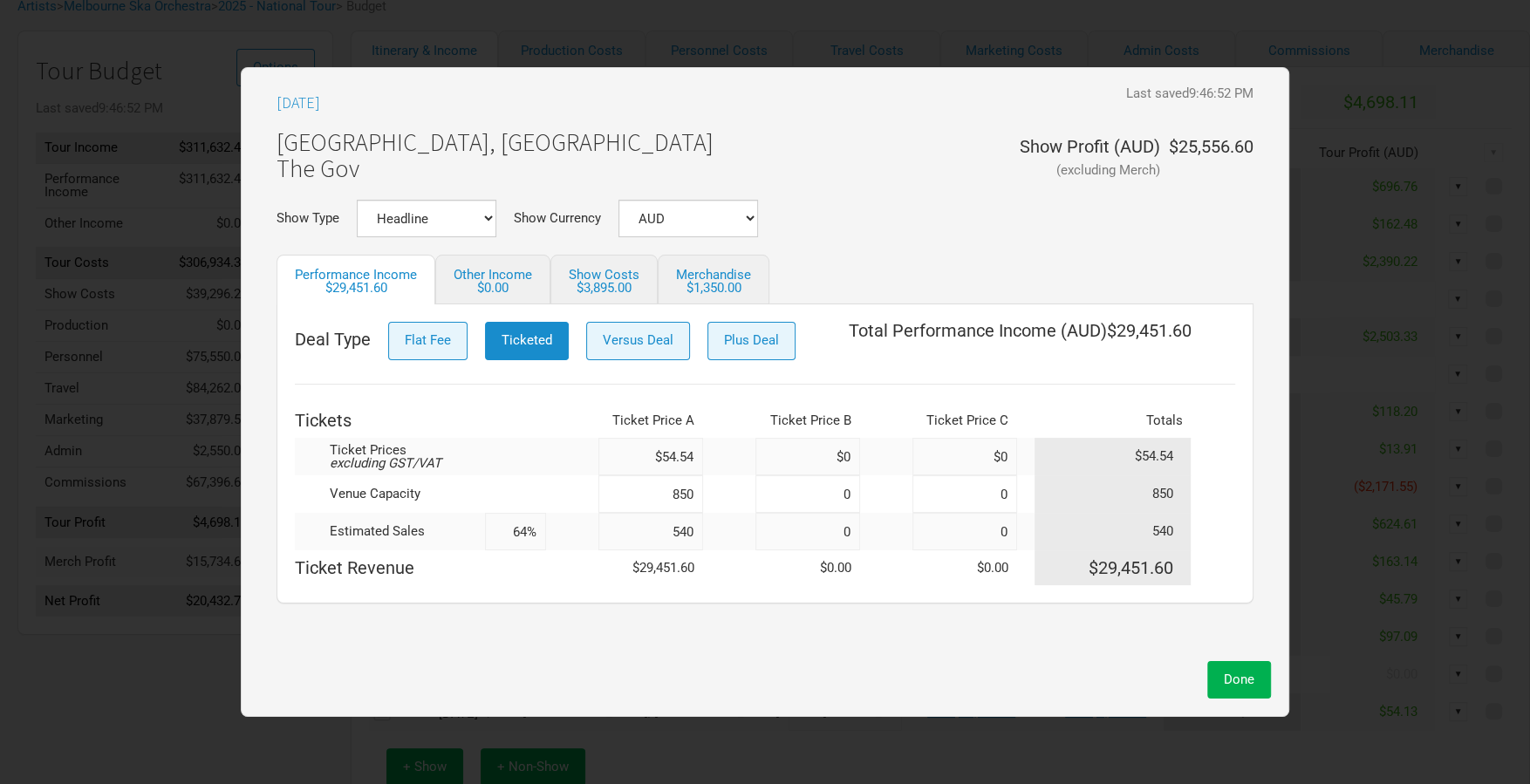
drag, startPoint x: 695, startPoint y: 529, endPoint x: 679, endPoint y: 533, distance: 16.5
click at [679, 533] on input "540" at bounding box center [650, 531] width 104 height 37
type input "520"
type input "61%"
type input "520"
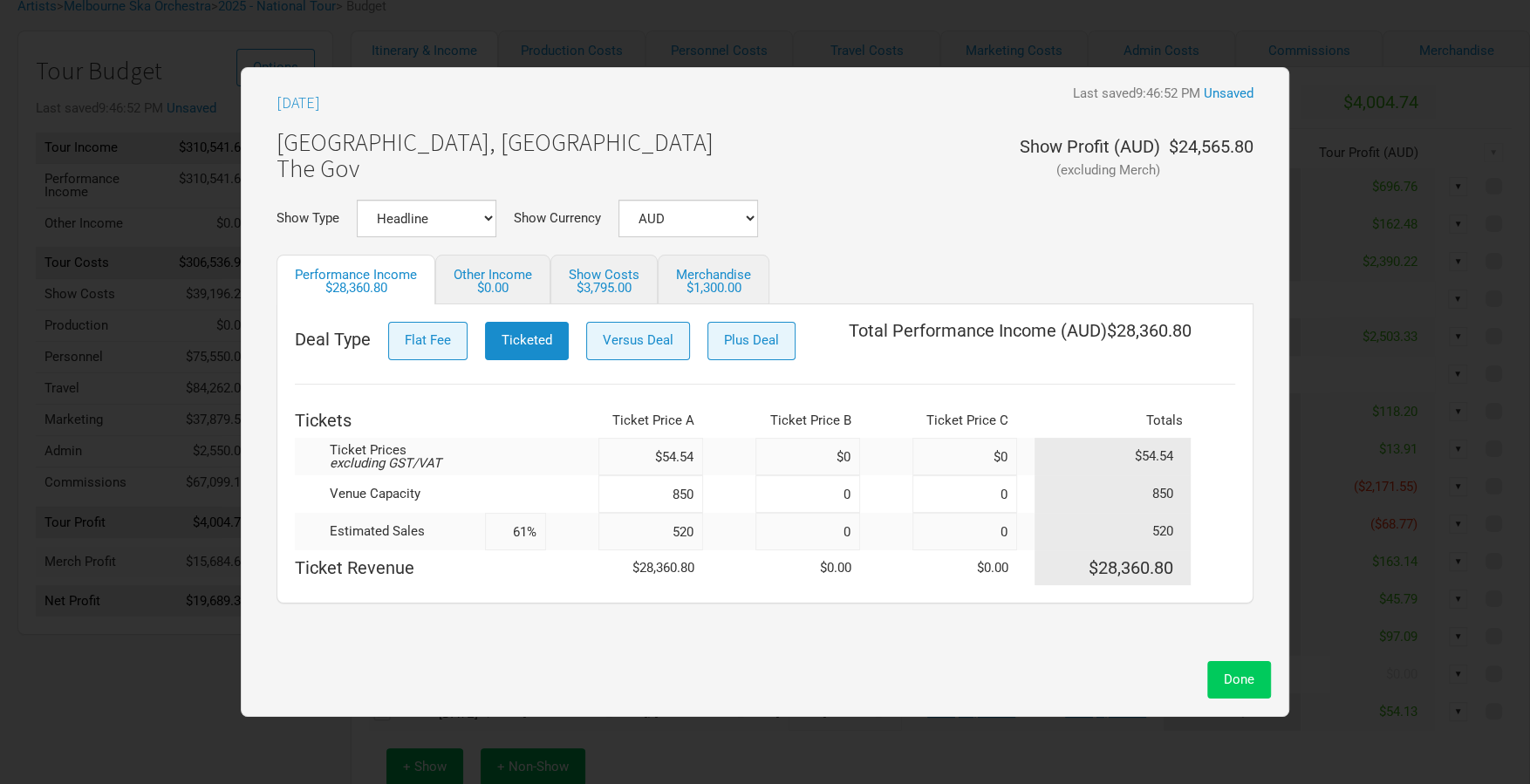
click at [1247, 691] on button "Done" at bounding box center [1239, 680] width 64 height 37
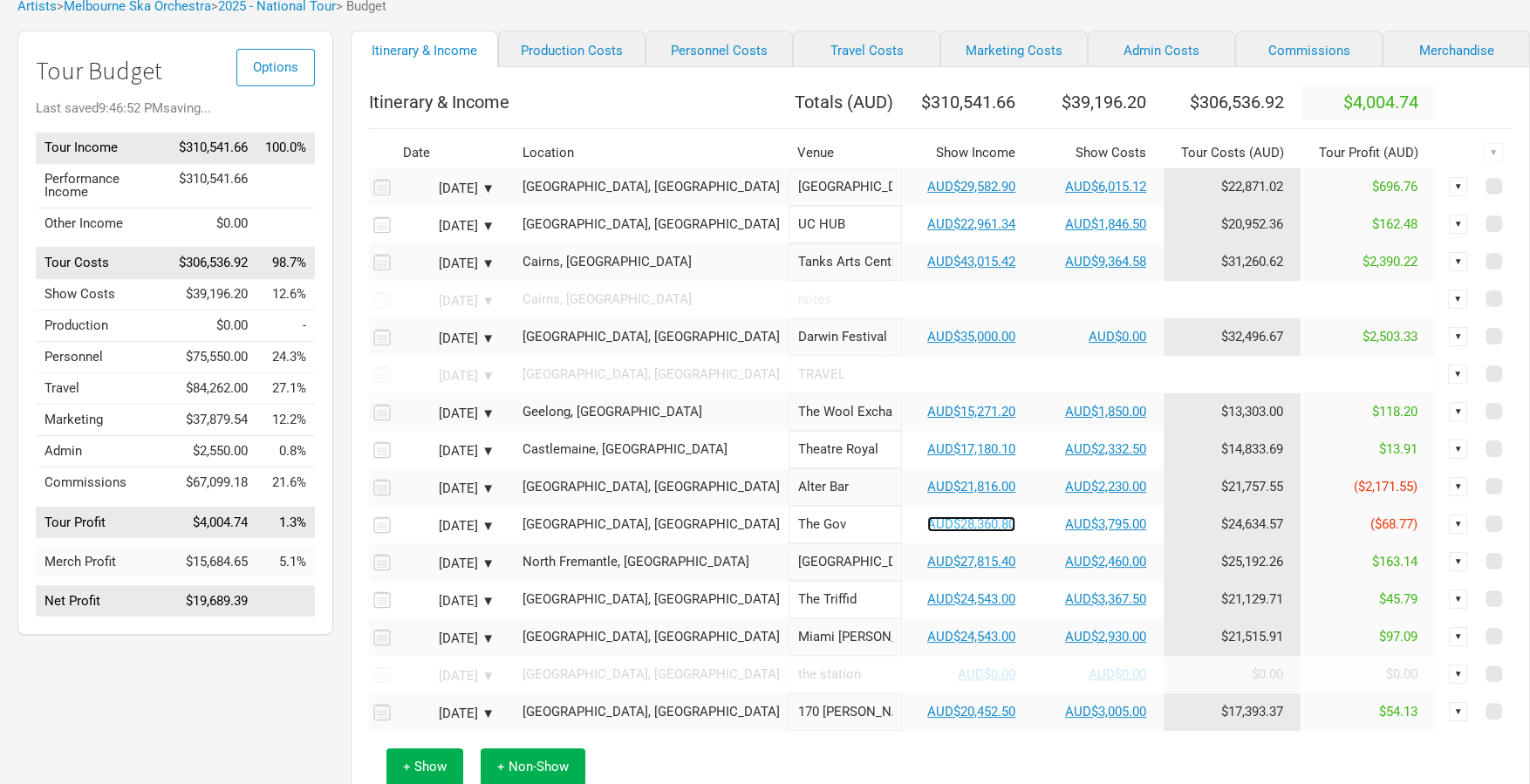
click at [943, 532] on link "AUD$28,360.80" at bounding box center [971, 524] width 89 height 16
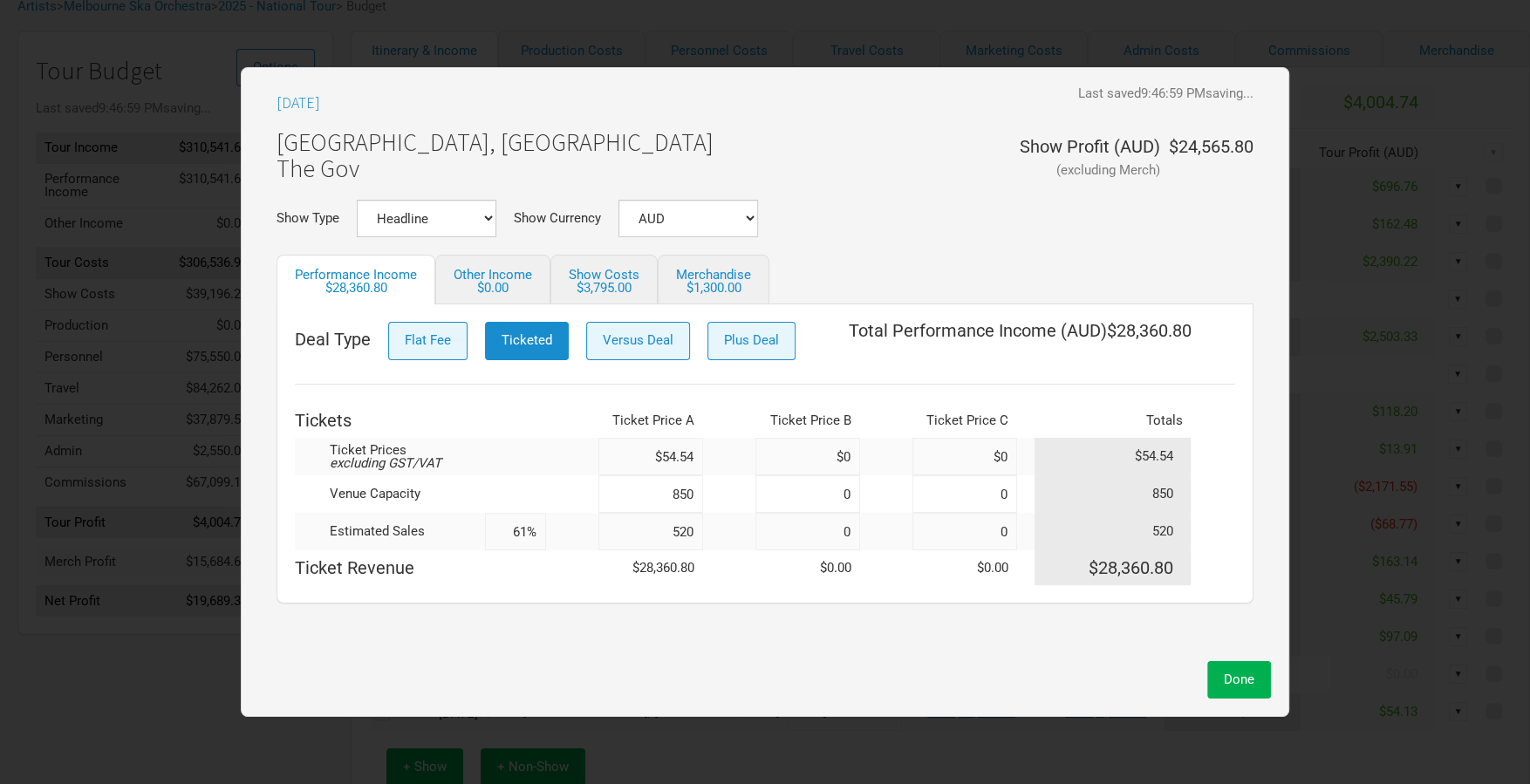
click at [693, 534] on input "520" at bounding box center [650, 531] width 104 height 37
type input "52"
type input "6%"
type input "525"
type input "62%"
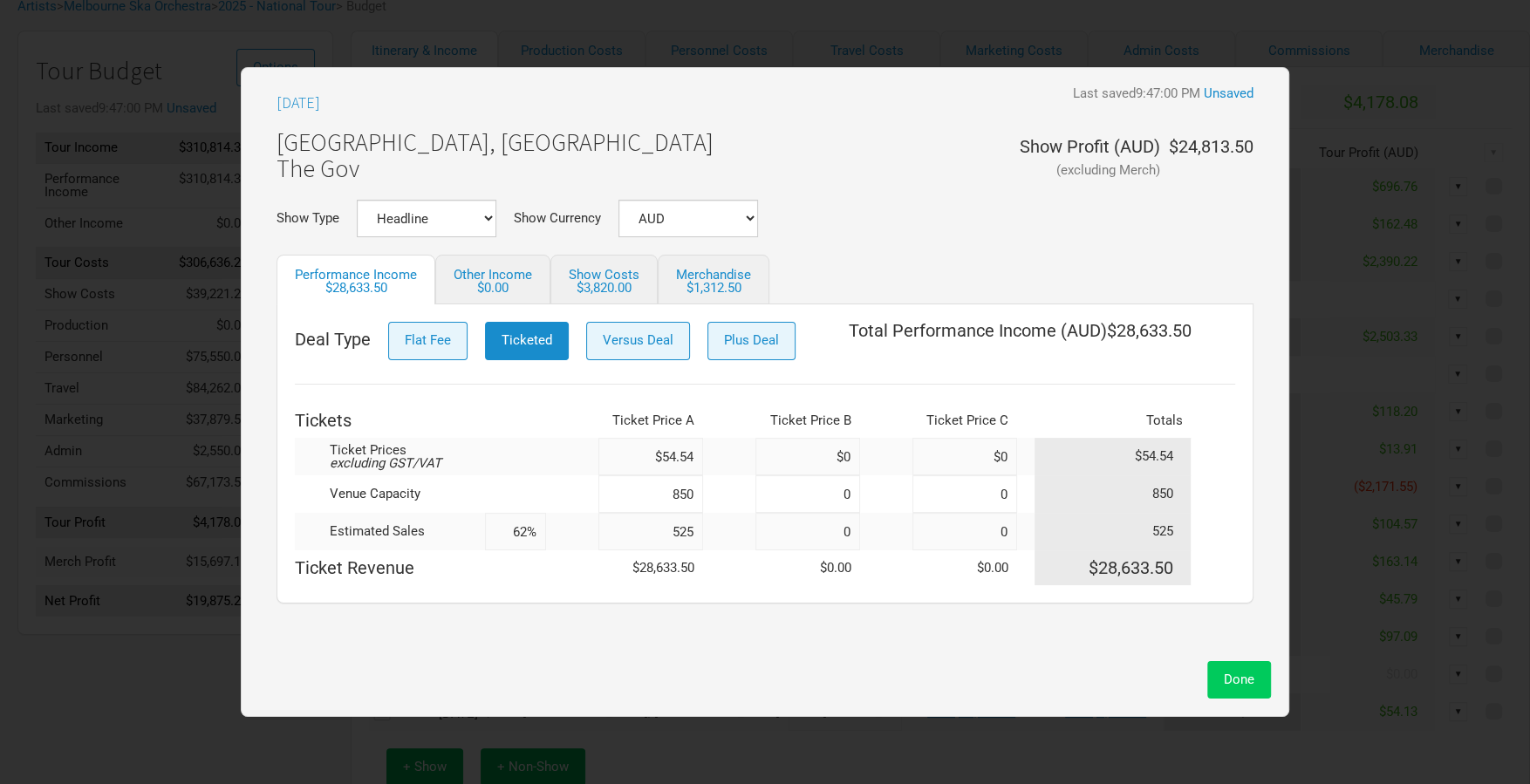
type input "525"
click at [1255, 687] on button "Done" at bounding box center [1239, 680] width 64 height 37
